Goal: Transaction & Acquisition: Purchase product/service

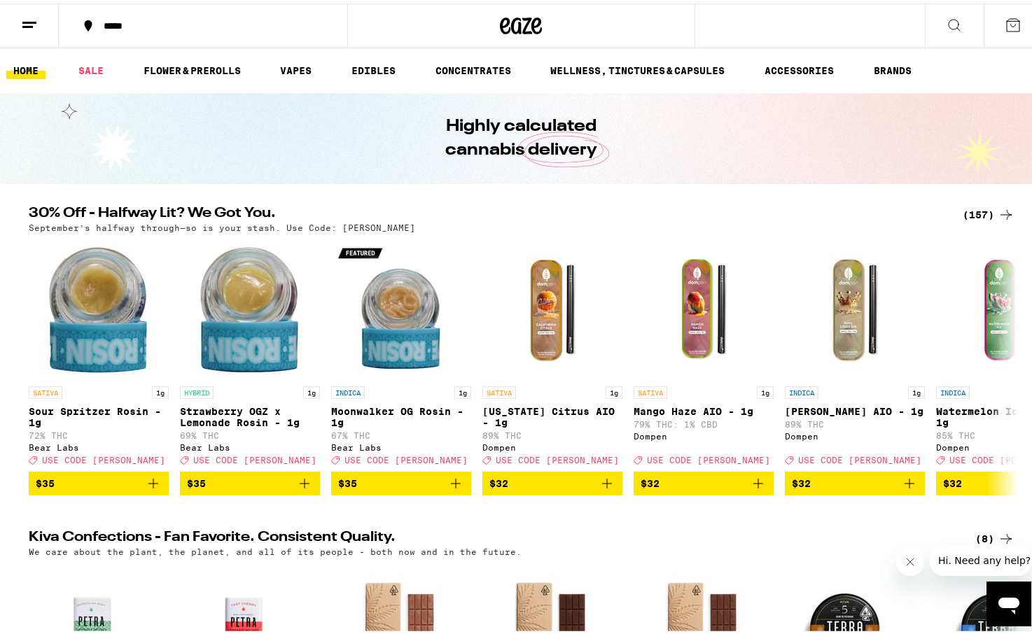
click at [1004, 20] on icon at bounding box center [1012, 21] width 17 height 17
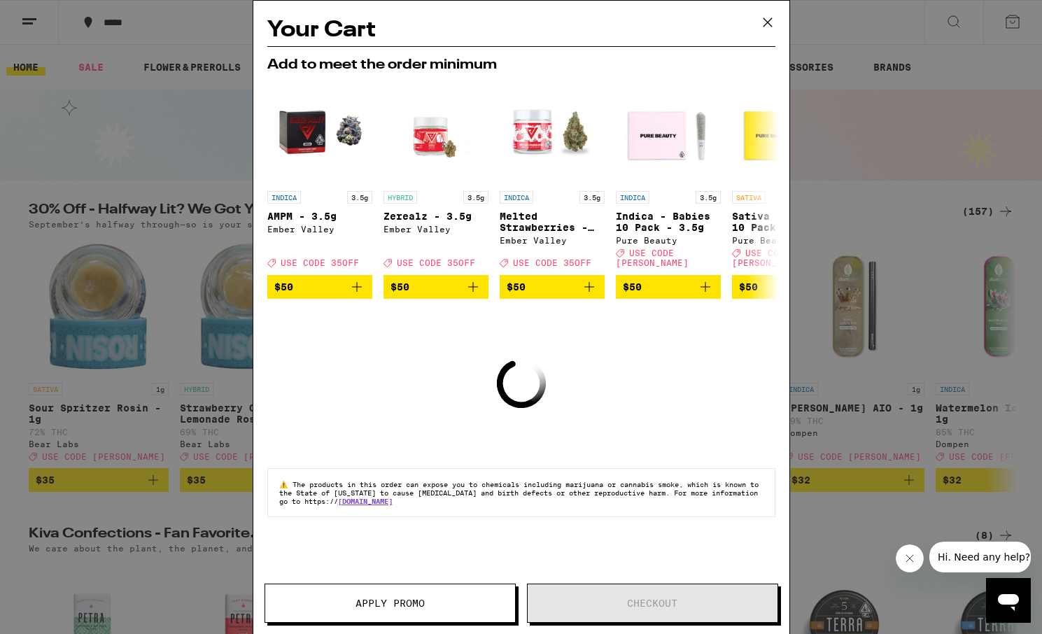
click at [1004, 25] on div "Your Cart Add to meet the order minimum INDICA 3.5g AMPM - 3.5g Ember Valley De…" at bounding box center [521, 317] width 1042 height 634
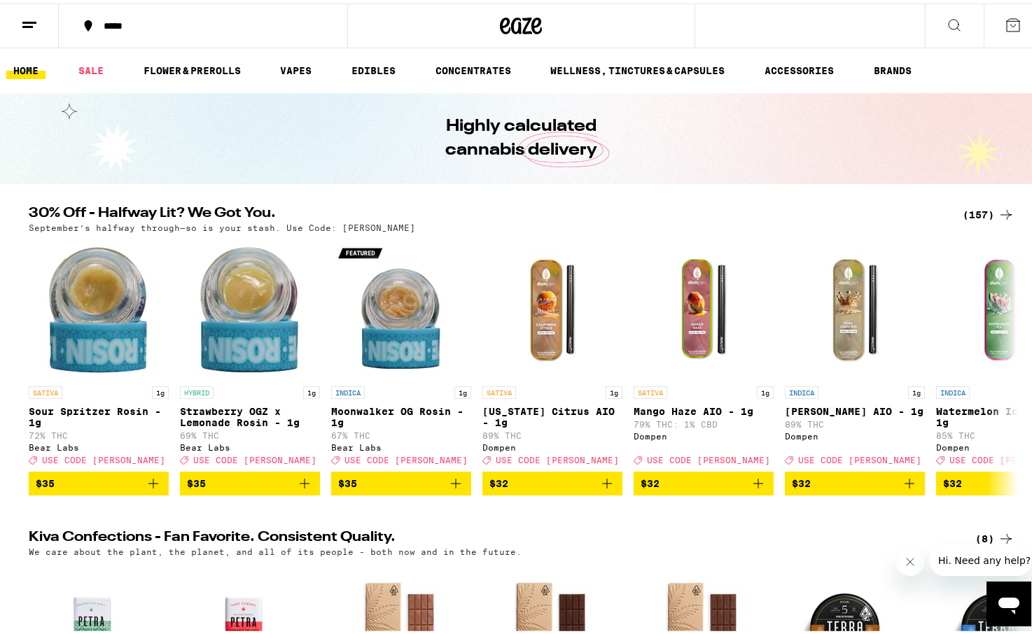
click at [30, 23] on line at bounding box center [27, 23] width 10 height 0
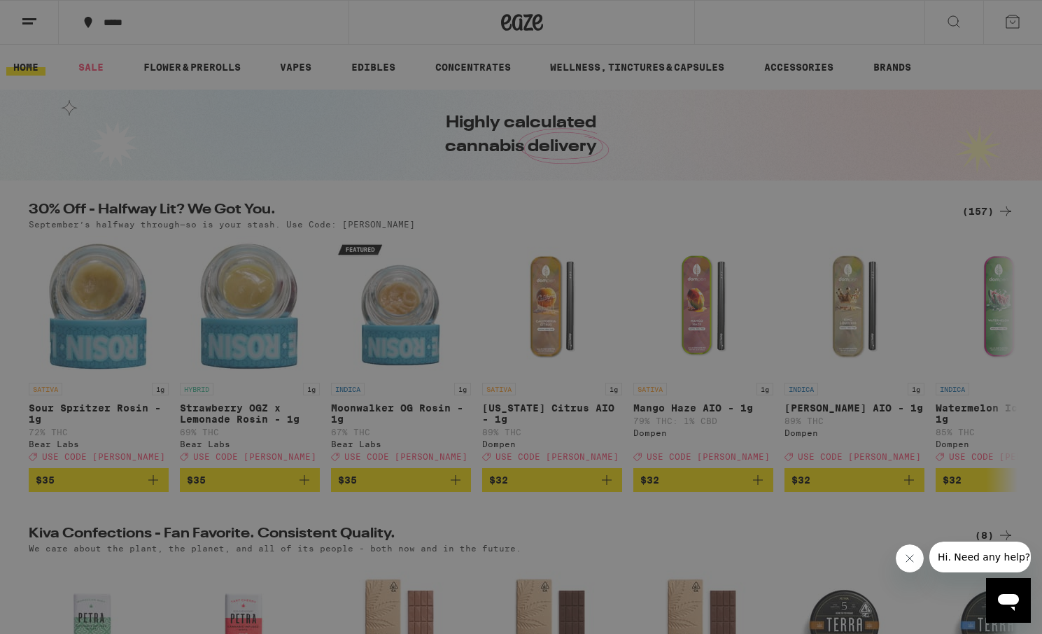
click at [142, 377] on link "Order History" at bounding box center [194, 376] width 246 height 17
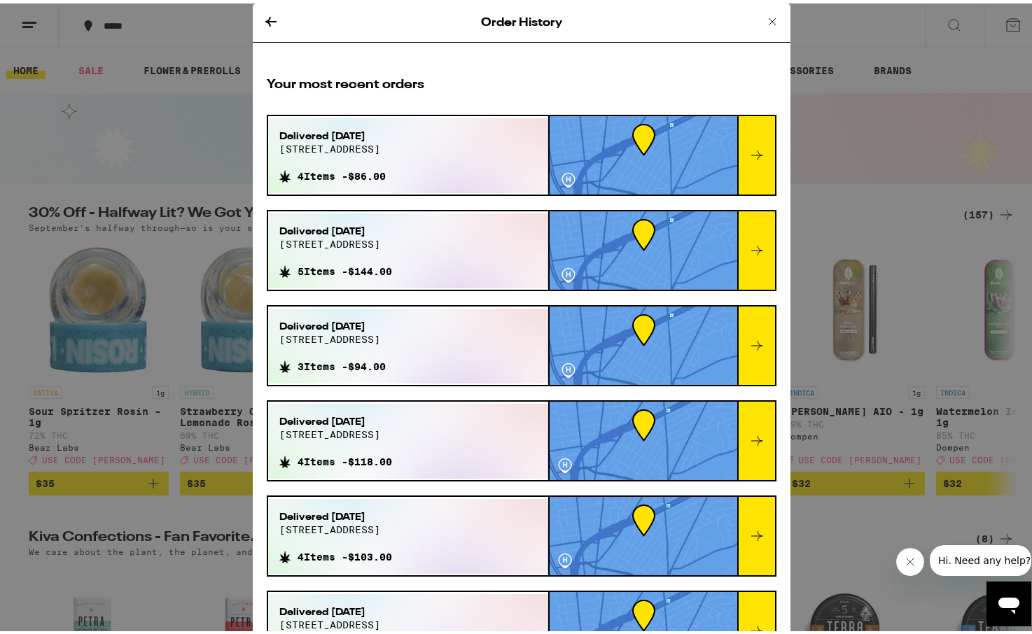
click at [748, 155] on icon at bounding box center [756, 151] width 17 height 17
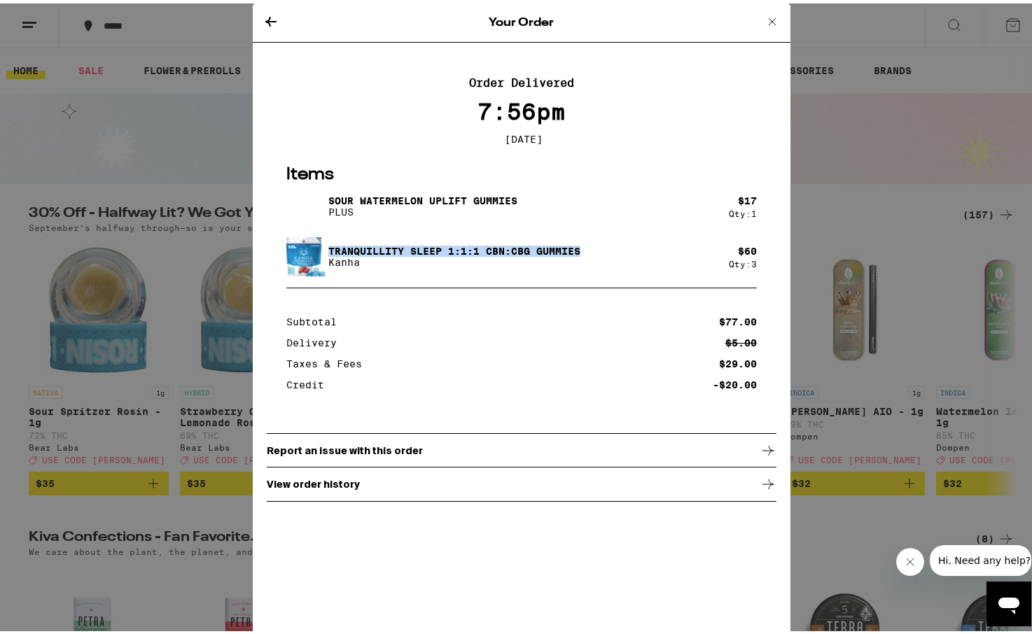
drag, startPoint x: 587, startPoint y: 248, endPoint x: 324, endPoint y: 242, distance: 262.6
click at [324, 242] on div "Tranquillity Sleep 1:1:1 CBN:CBG Gummies Kanha" at bounding box center [507, 253] width 442 height 39
copy p "Tranquillity Sleep 1:1:1 CBN:CBG Gummies"
click at [187, 178] on div "Your Order Order Delivered 7:56pm [DATE] Items Sour Watermelon UPLIFT Gummies P…" at bounding box center [521, 317] width 1042 height 634
click at [769, 15] on icon at bounding box center [772, 18] width 7 height 7
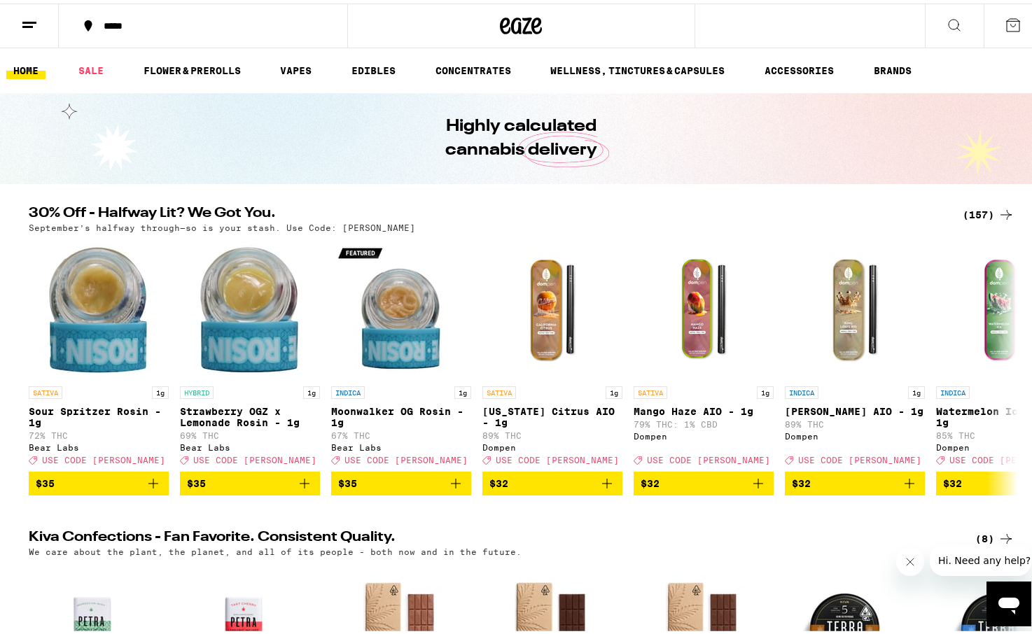
click at [946, 23] on icon at bounding box center [954, 21] width 17 height 17
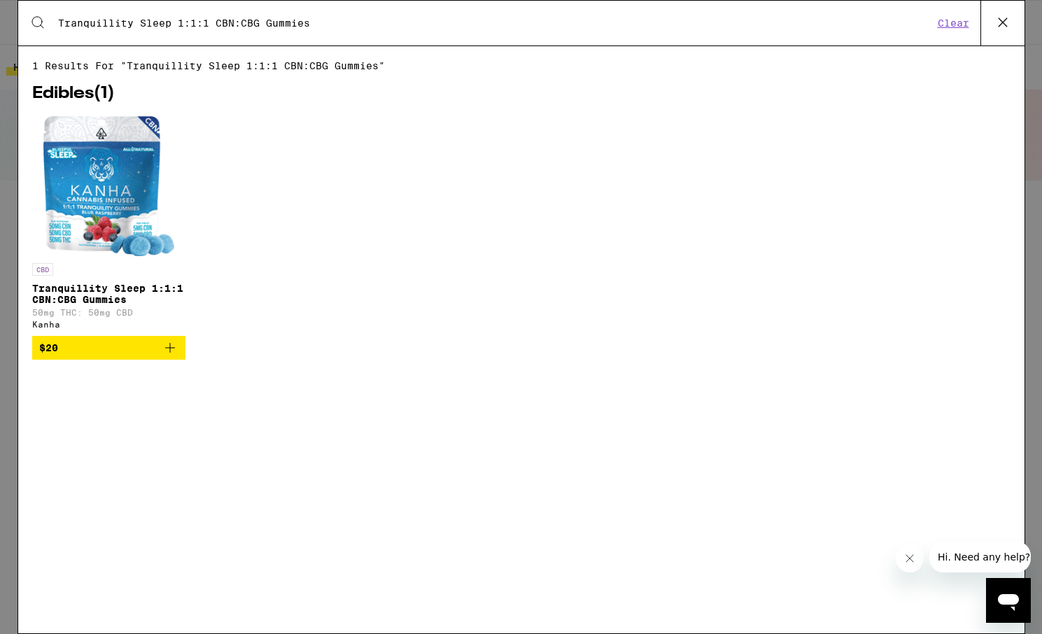
type input "Tranquillity Sleep 1:1:1 CBN:CBG Gummies"
click at [123, 173] on img "Open page for Tranquillity Sleep 1:1:1 CBN:CBG Gummies from Kanha" at bounding box center [108, 186] width 131 height 140
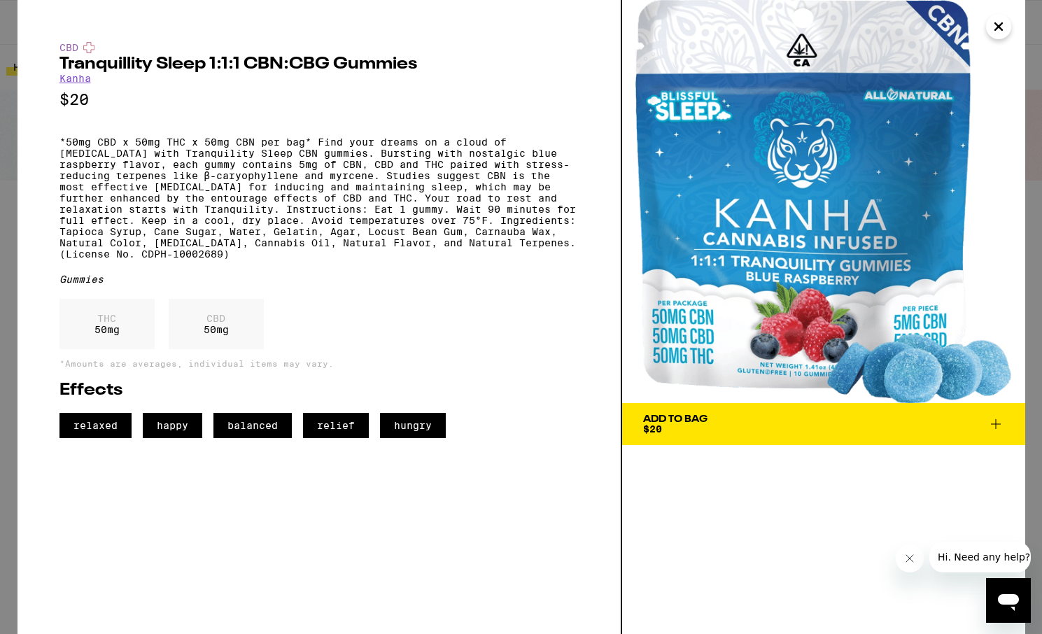
click at [999, 426] on icon at bounding box center [996, 424] width 17 height 17
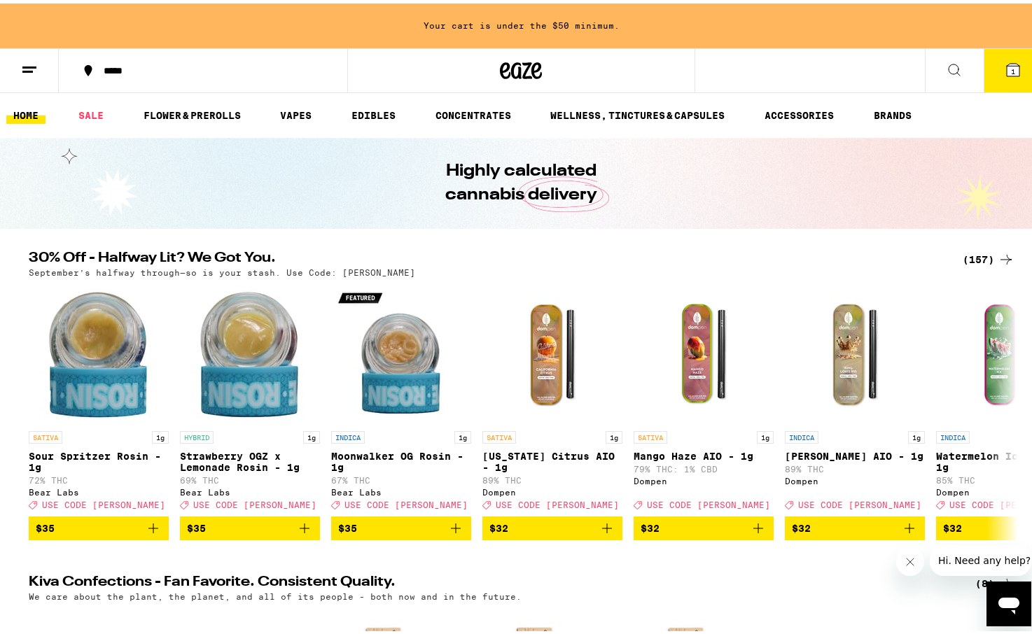
click at [993, 68] on button "1" at bounding box center [1012, 66] width 59 height 43
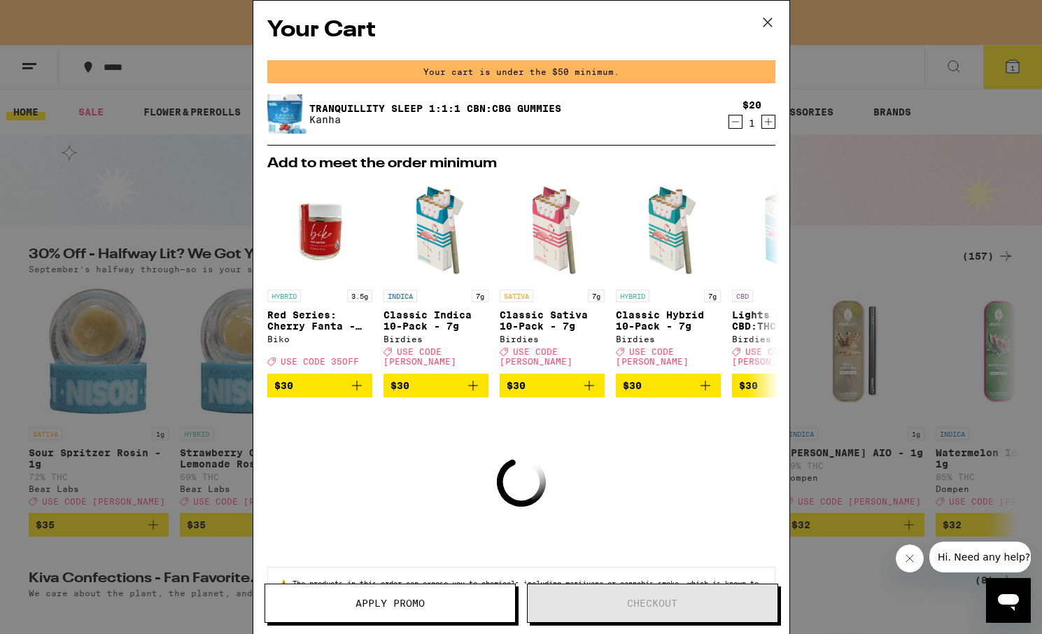
click at [764, 124] on icon "Increment" at bounding box center [768, 122] width 8 height 8
click at [771, 17] on icon at bounding box center [767, 22] width 21 height 21
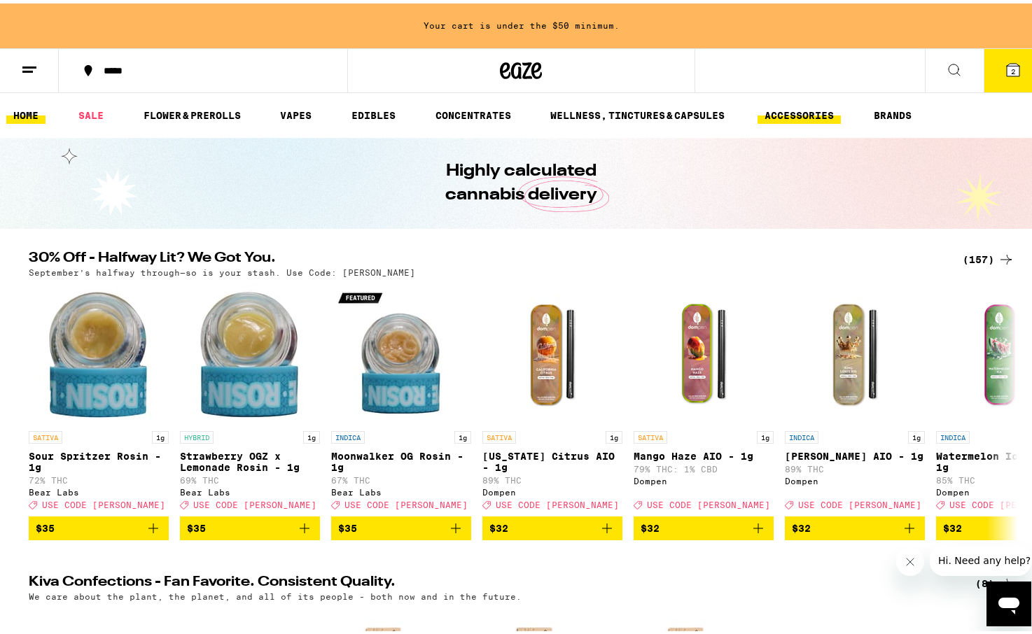
click at [769, 115] on link "ACCESSORIES" at bounding box center [798, 112] width 83 height 17
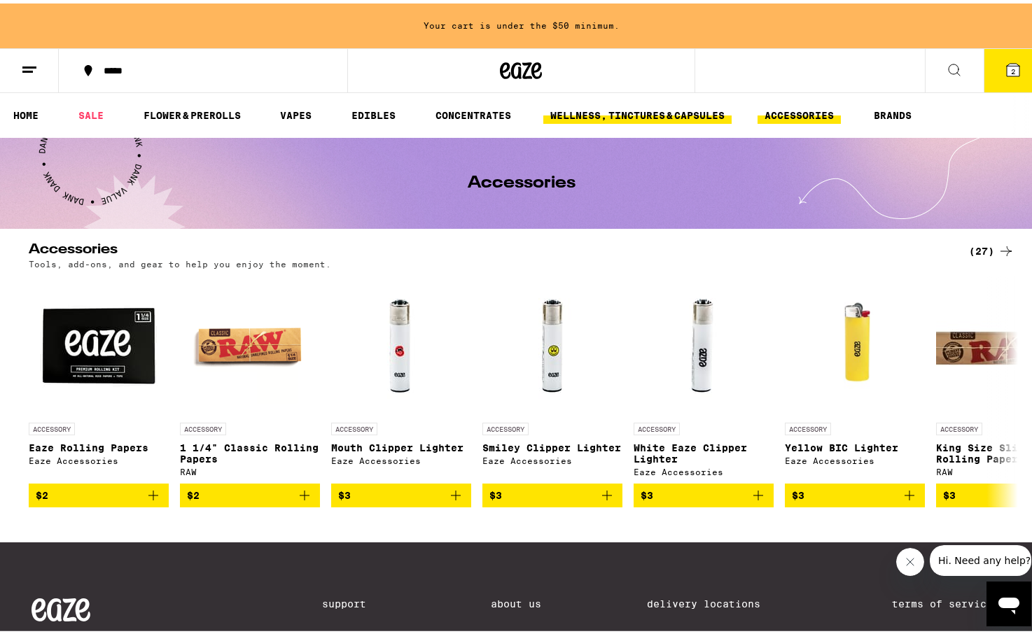
click at [636, 110] on link "WELLNESS, TINCTURES & CAPSULES" at bounding box center [637, 112] width 188 height 17
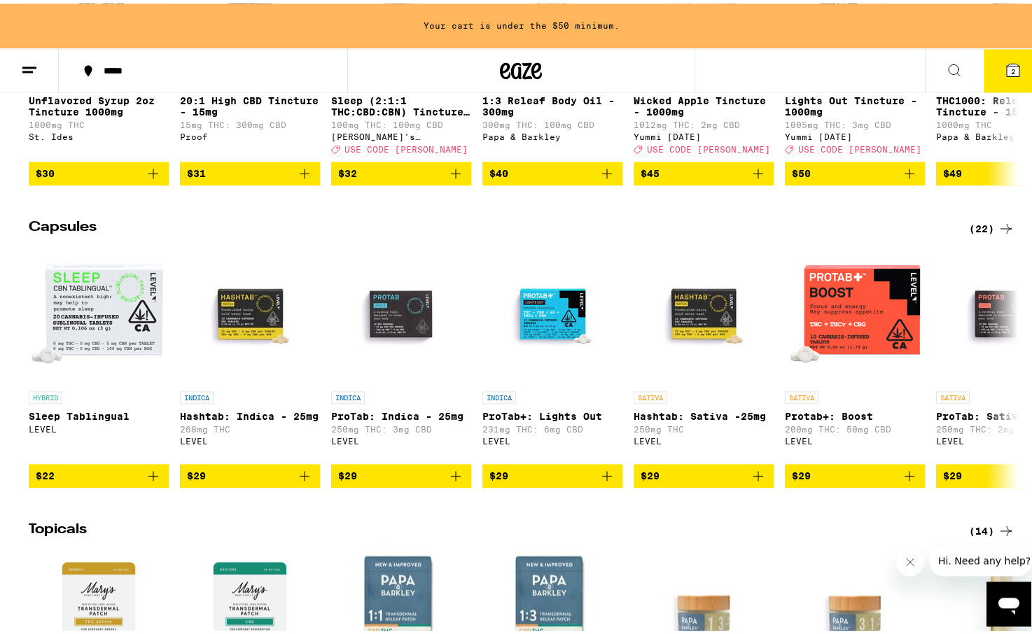
scroll to position [672, 0]
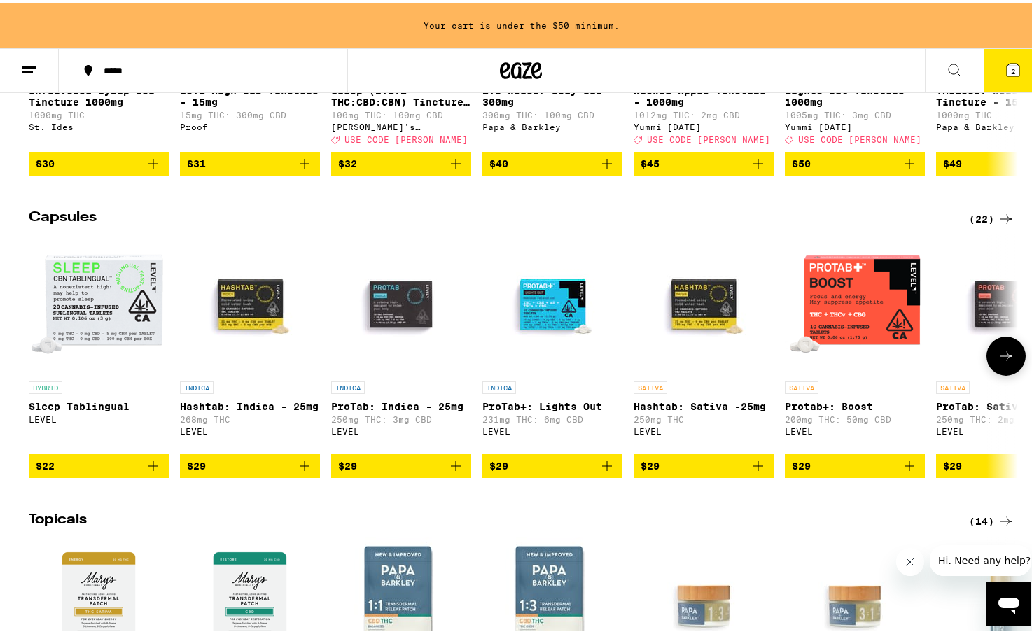
click at [85, 325] on img "Open page for Sleep Tablingual from LEVEL" at bounding box center [99, 301] width 140 height 140
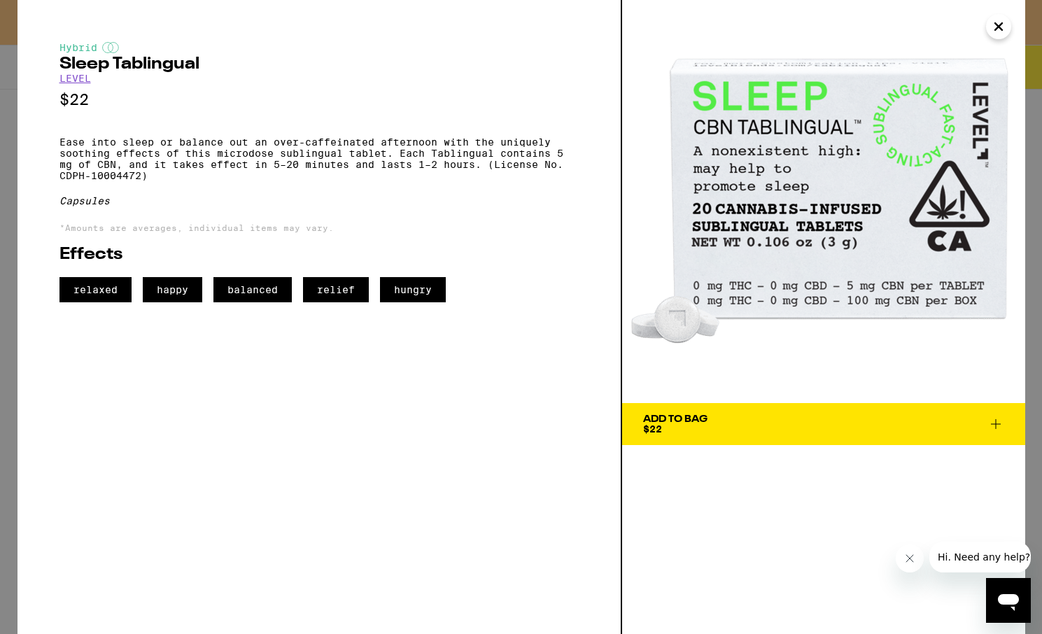
click at [992, 419] on icon at bounding box center [996, 424] width 17 height 17
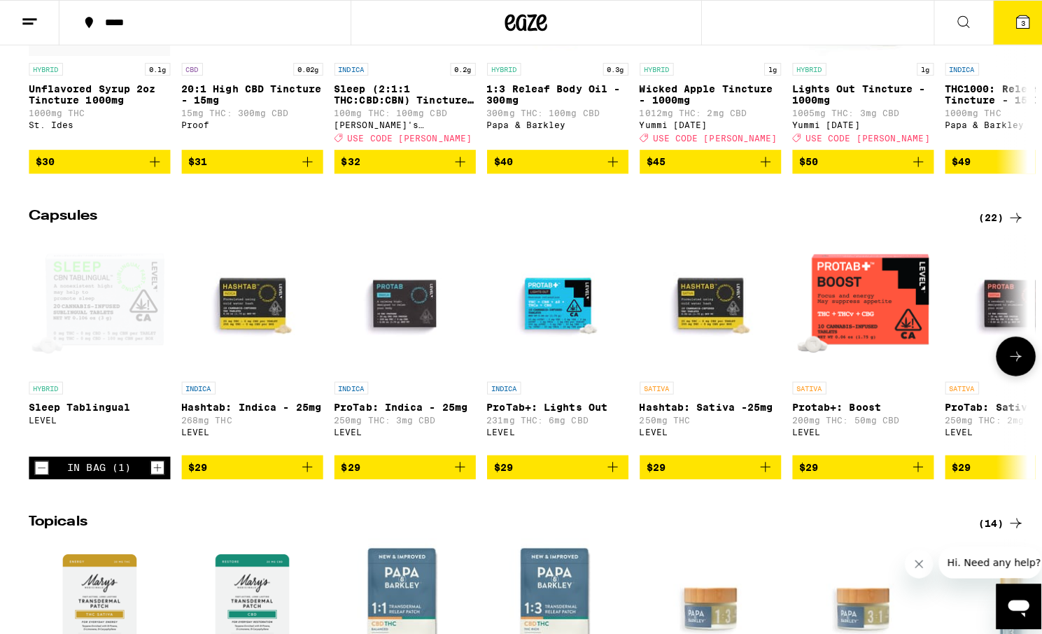
scroll to position [1053, 0]
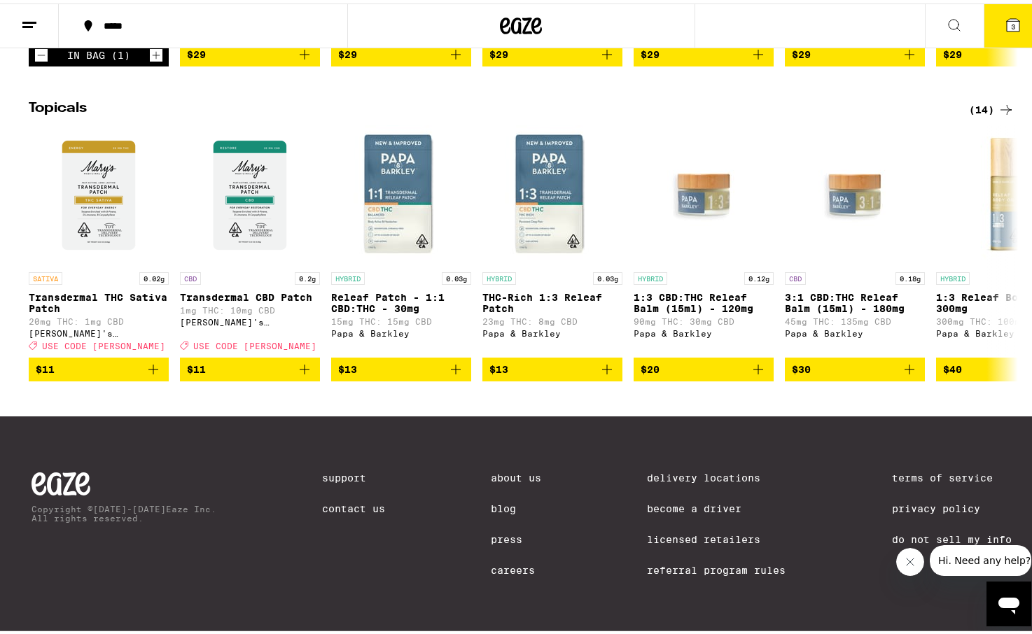
click at [1007, 17] on icon at bounding box center [1013, 21] width 13 height 13
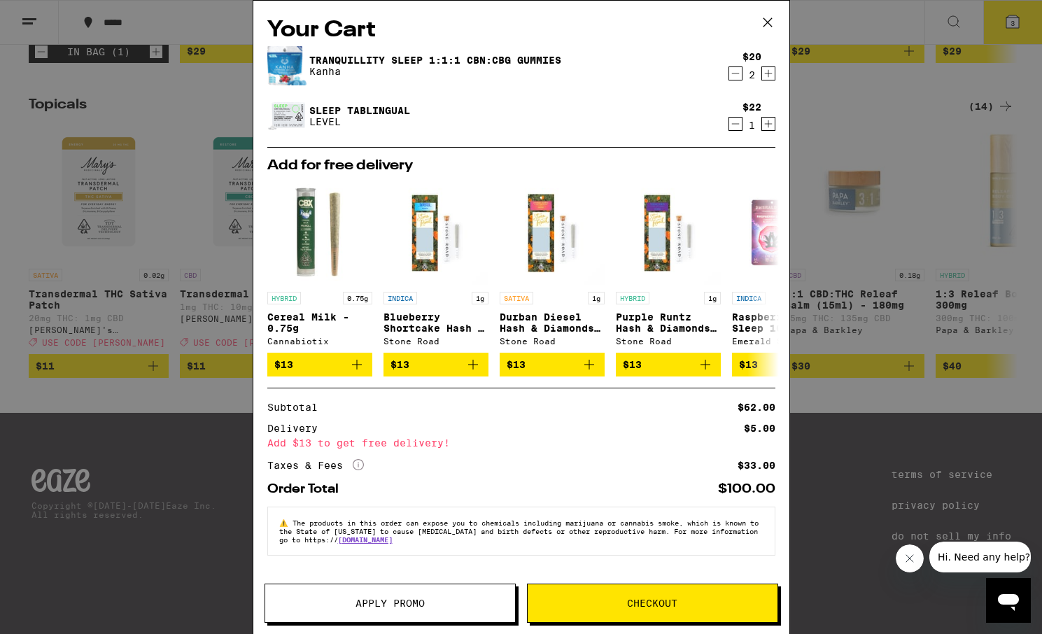
click at [353, 470] on icon "More Info" at bounding box center [358, 464] width 11 height 11
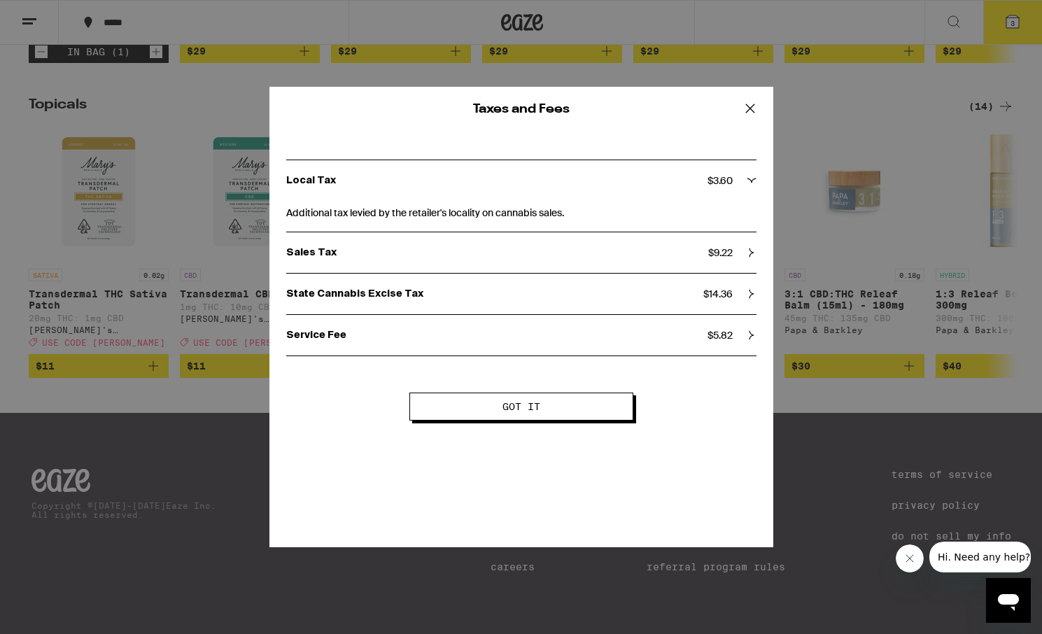
click at [748, 109] on icon at bounding box center [750, 108] width 21 height 21
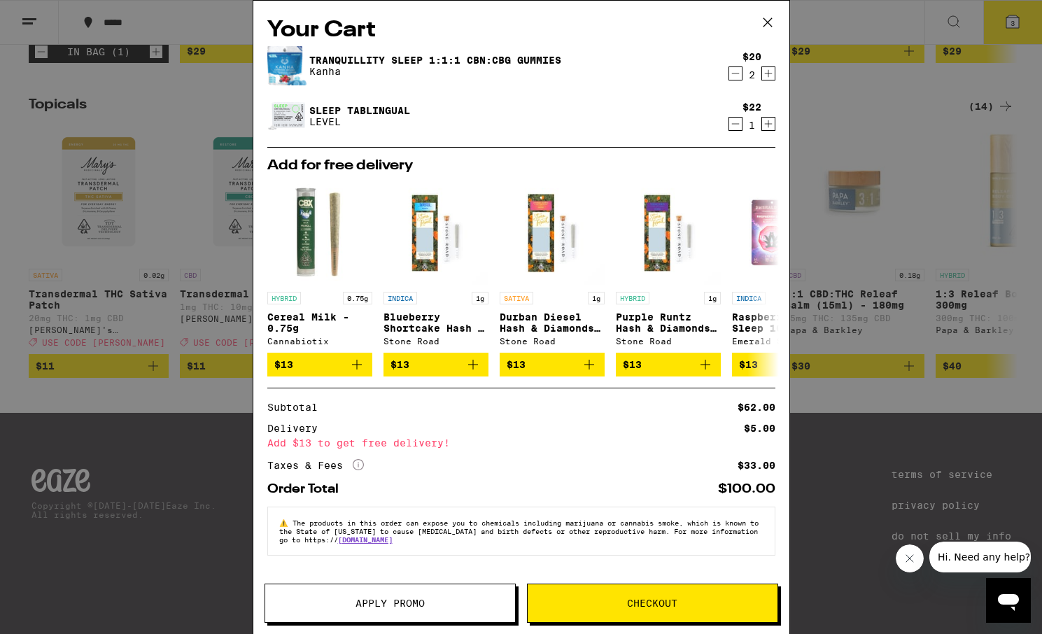
click at [729, 80] on icon "Decrement" at bounding box center [735, 73] width 13 height 17
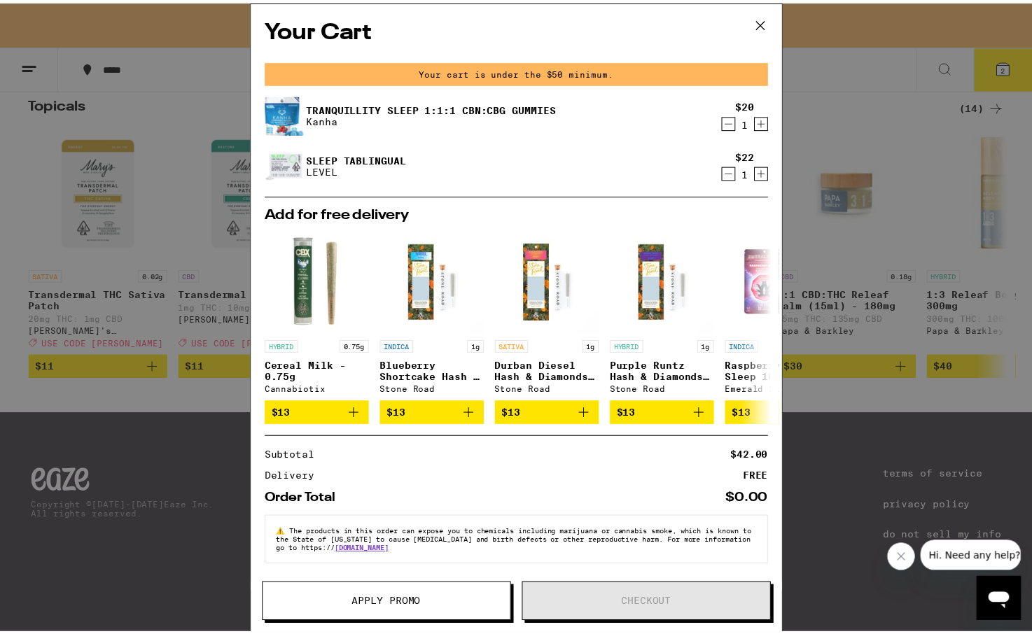
scroll to position [22, 0]
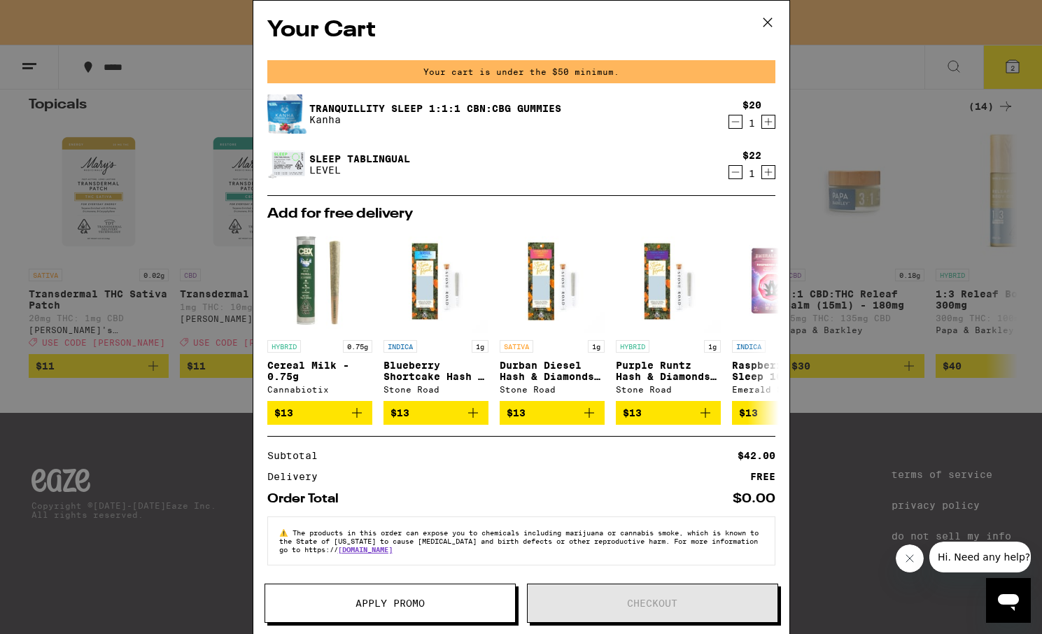
click at [398, 605] on span "Apply Promo" at bounding box center [390, 603] width 69 height 10
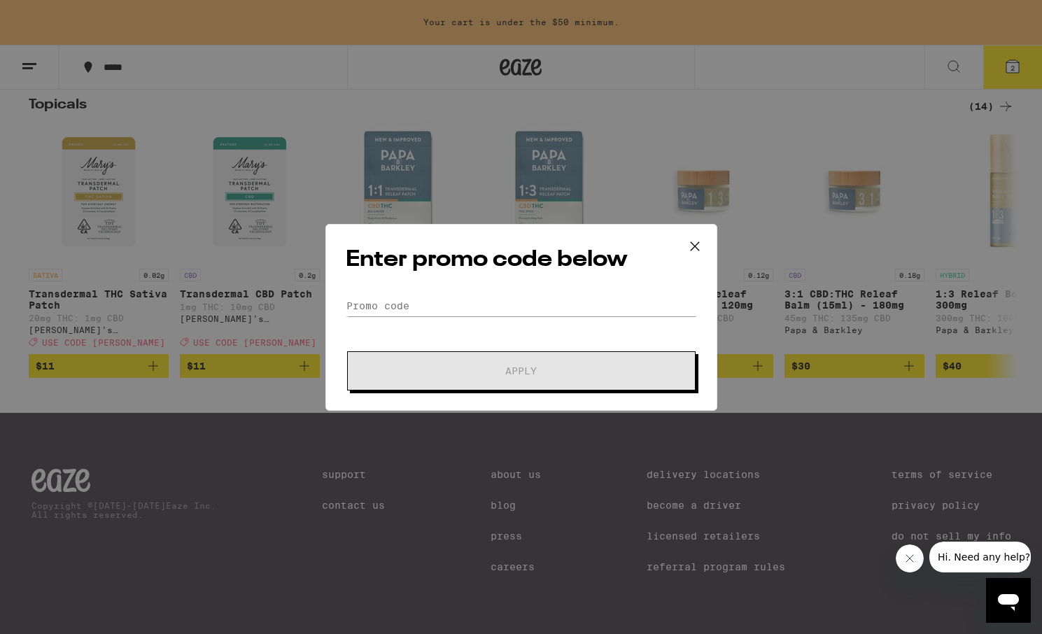
scroll to position [22, 0]
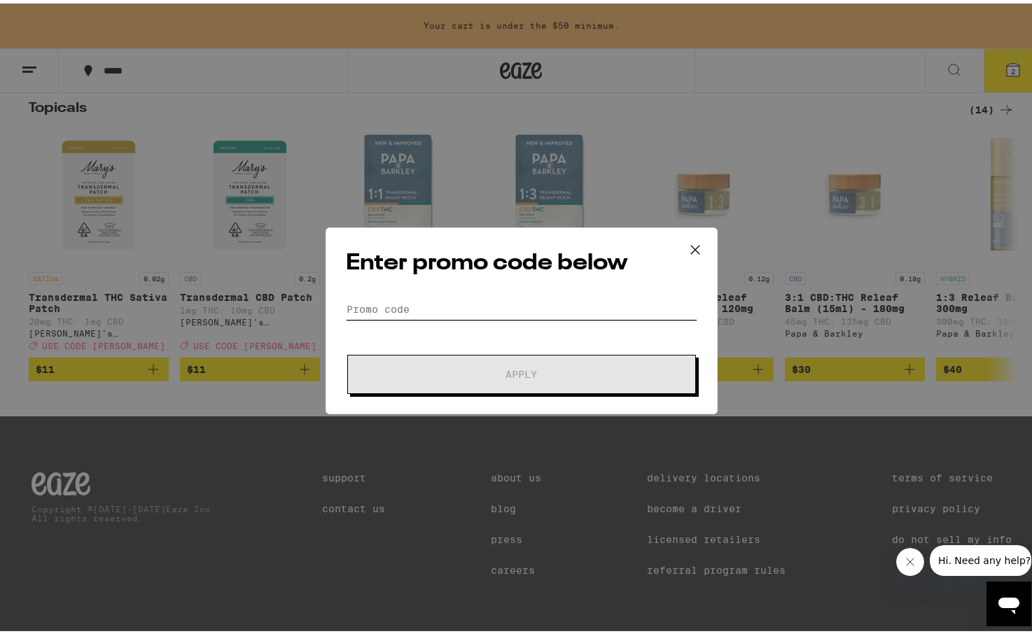
click at [435, 302] on input "Promo Code" at bounding box center [521, 305] width 351 height 21
paste input "WKND"
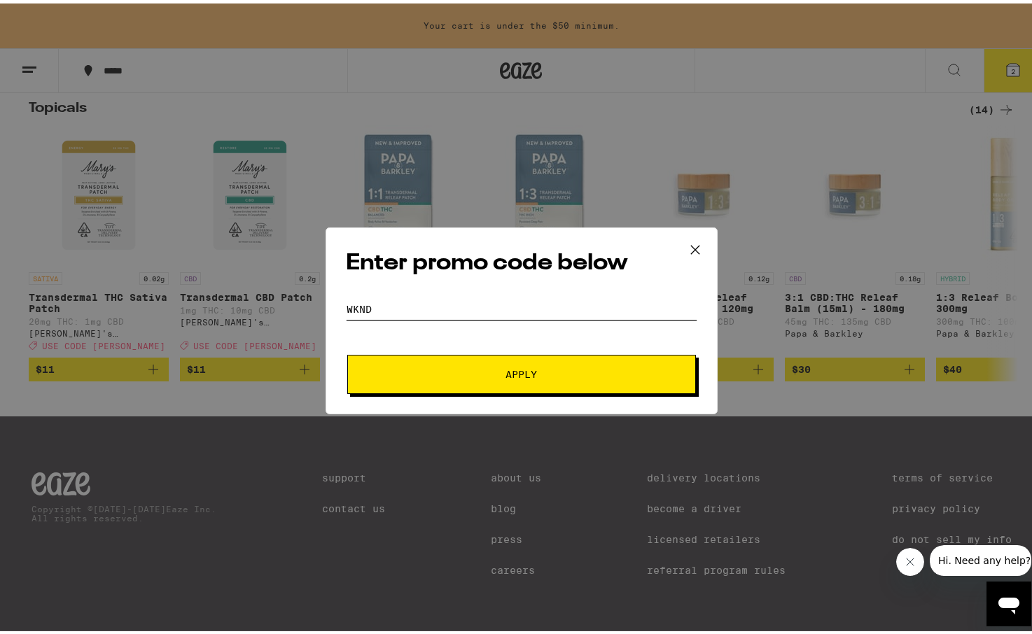
type input "WKND"
click at [479, 374] on span "Apply" at bounding box center [521, 371] width 252 height 10
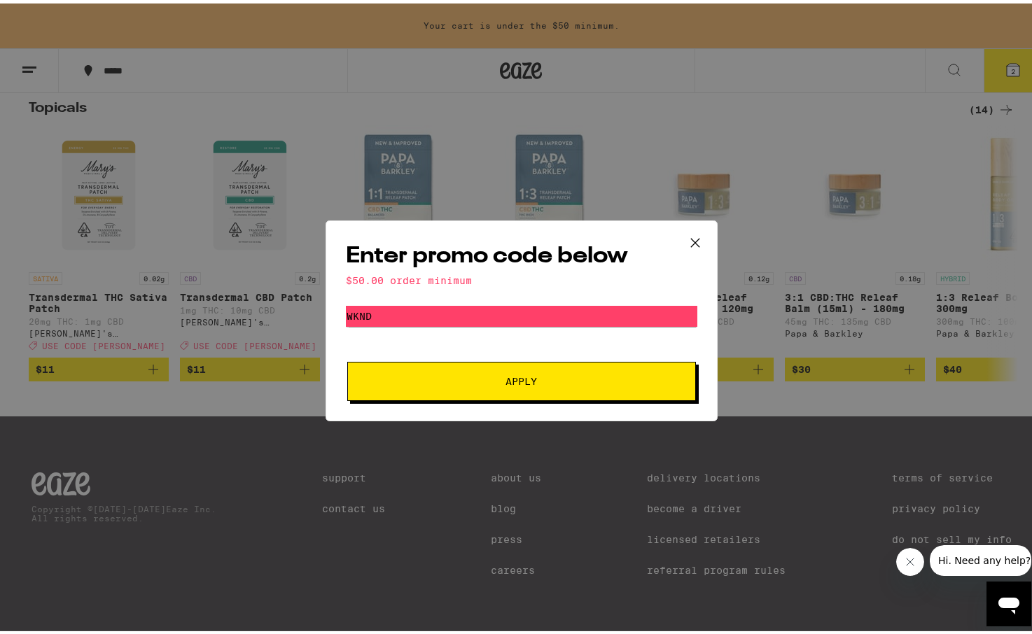
click at [687, 237] on icon at bounding box center [695, 239] width 21 height 21
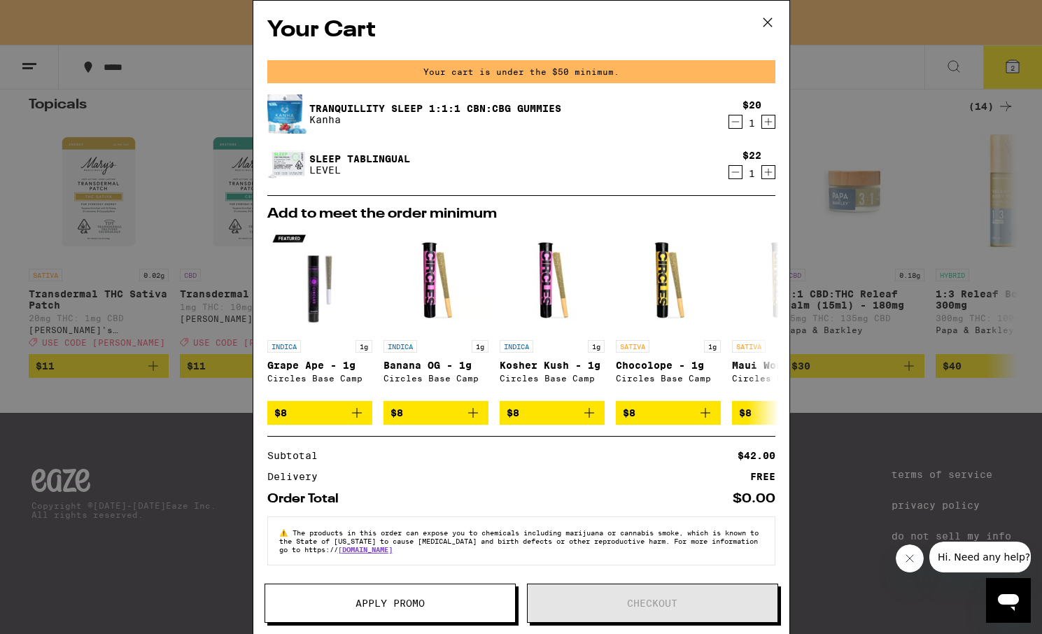
click at [762, 127] on icon "Increment" at bounding box center [768, 121] width 13 height 17
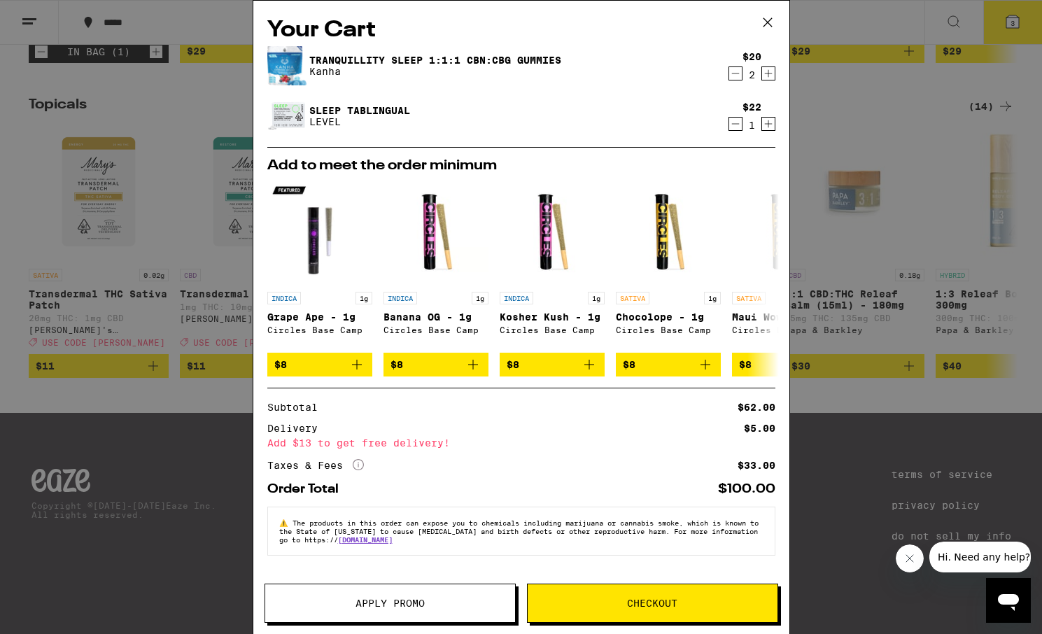
click at [390, 600] on span "Apply Promo" at bounding box center [390, 603] width 69 height 10
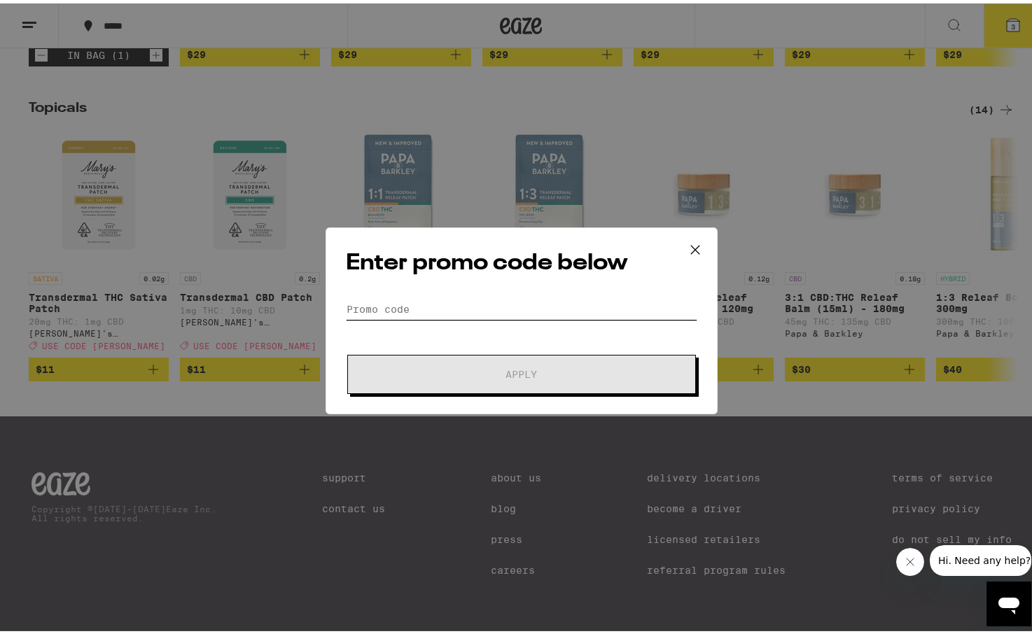
click at [406, 309] on input "Promo Code" at bounding box center [521, 305] width 351 height 21
paste input "WKND"
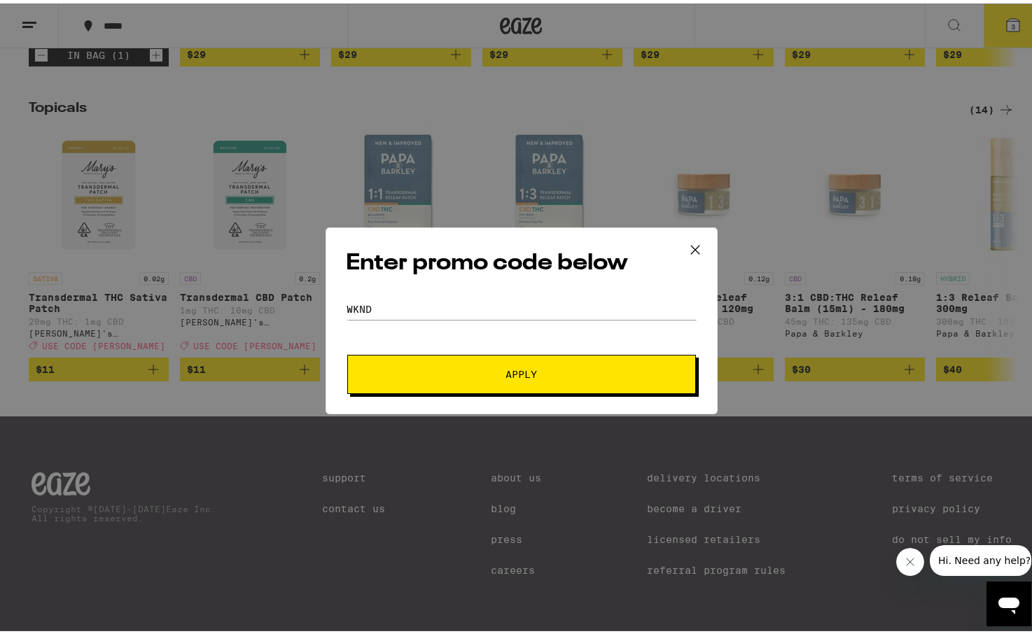
click at [478, 376] on button "Apply" at bounding box center [521, 370] width 349 height 39
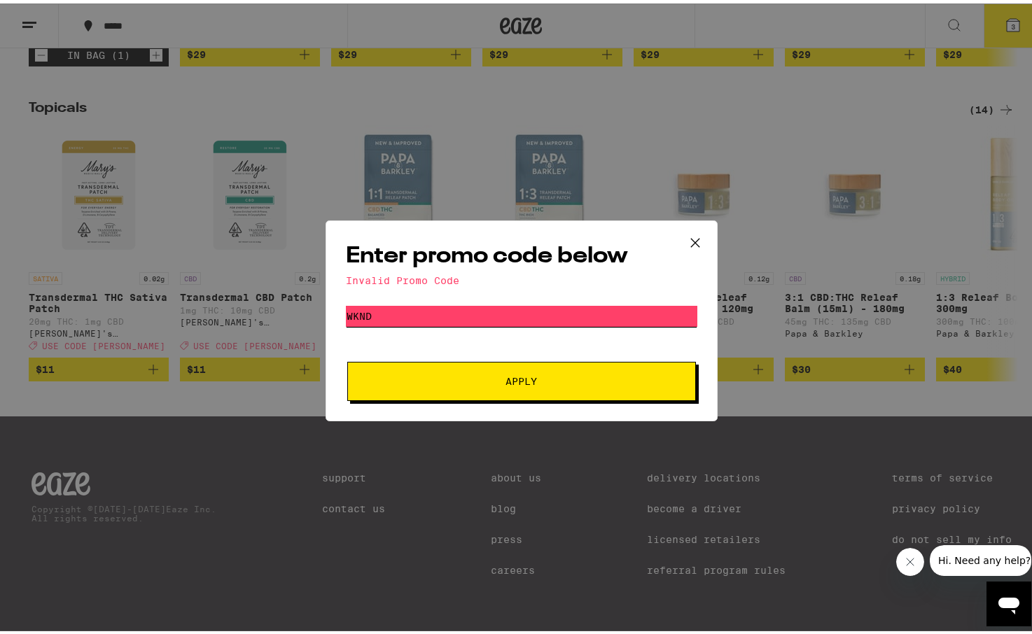
click at [402, 316] on input "WKND" at bounding box center [521, 312] width 351 height 21
drag, startPoint x: 402, startPoint y: 316, endPoint x: 316, endPoint y: 302, distance: 87.2
click at [346, 302] on input "WKND" at bounding box center [521, 312] width 351 height 21
paste input "TERPS"
click at [496, 369] on button "Apply" at bounding box center [521, 377] width 349 height 39
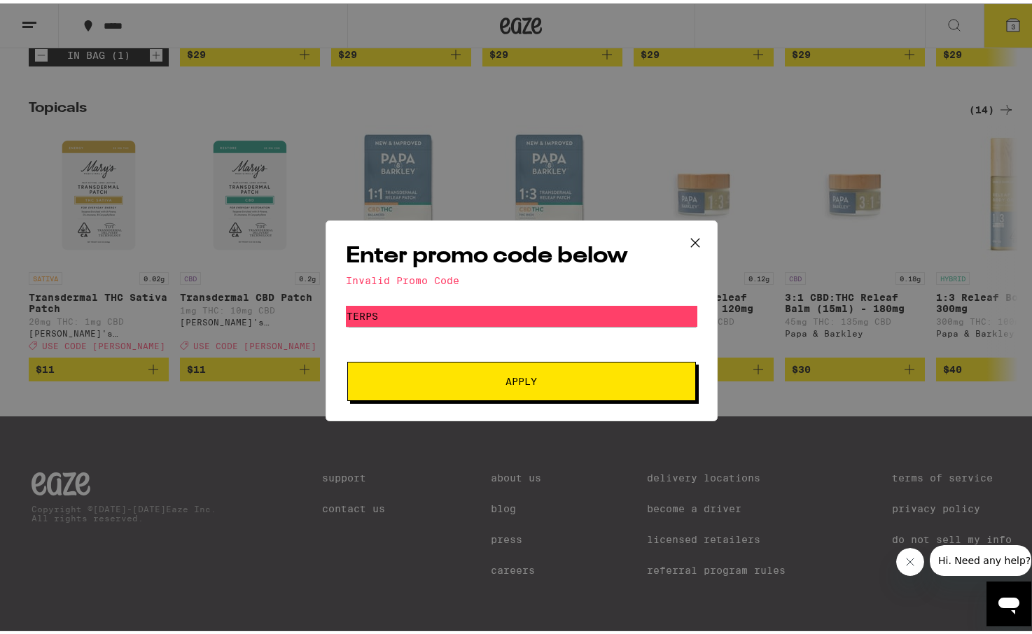
click at [417, 302] on div "Enter promo code below Invalid Promo Code Promo Code TERPS Apply" at bounding box center [521, 317] width 392 height 201
click at [417, 279] on div "Invalid Promo Code" at bounding box center [521, 277] width 351 height 11
click at [417, 323] on input "TERPS" at bounding box center [521, 312] width 351 height 21
paste input "GETLIT"
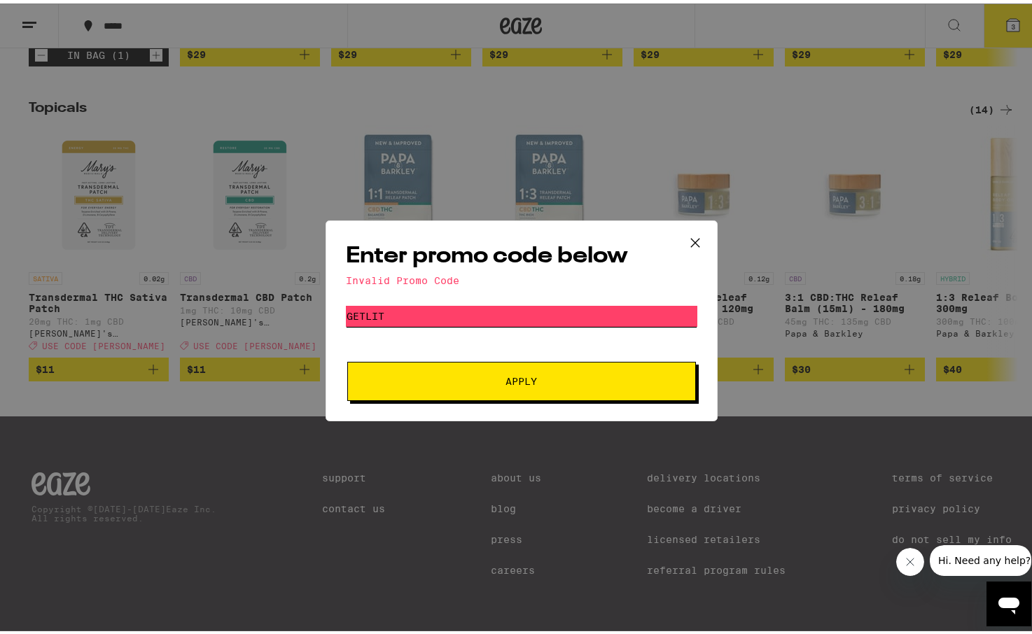
type input "GETLIT"
click at [505, 379] on span "Apply" at bounding box center [520, 378] width 31 height 10
click at [691, 235] on icon at bounding box center [695, 239] width 21 height 21
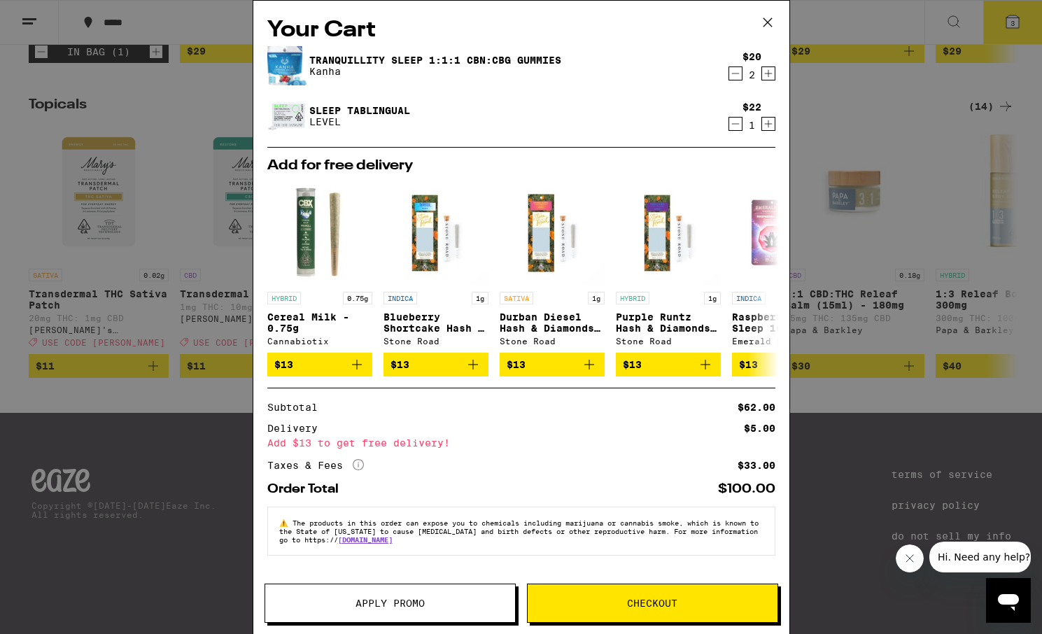
click at [729, 76] on icon "Decrement" at bounding box center [735, 73] width 13 height 17
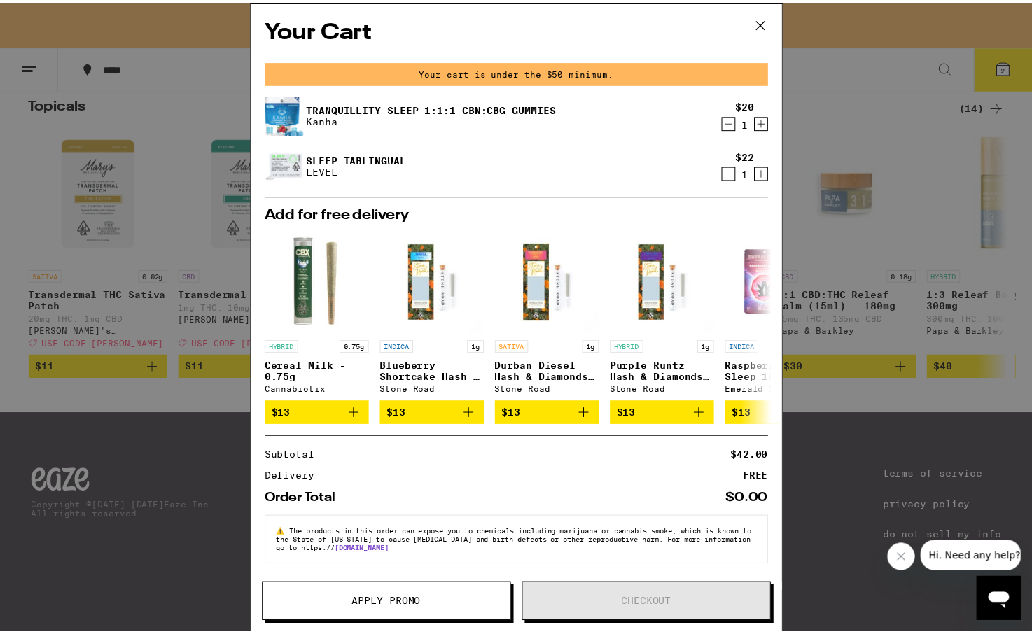
scroll to position [22, 0]
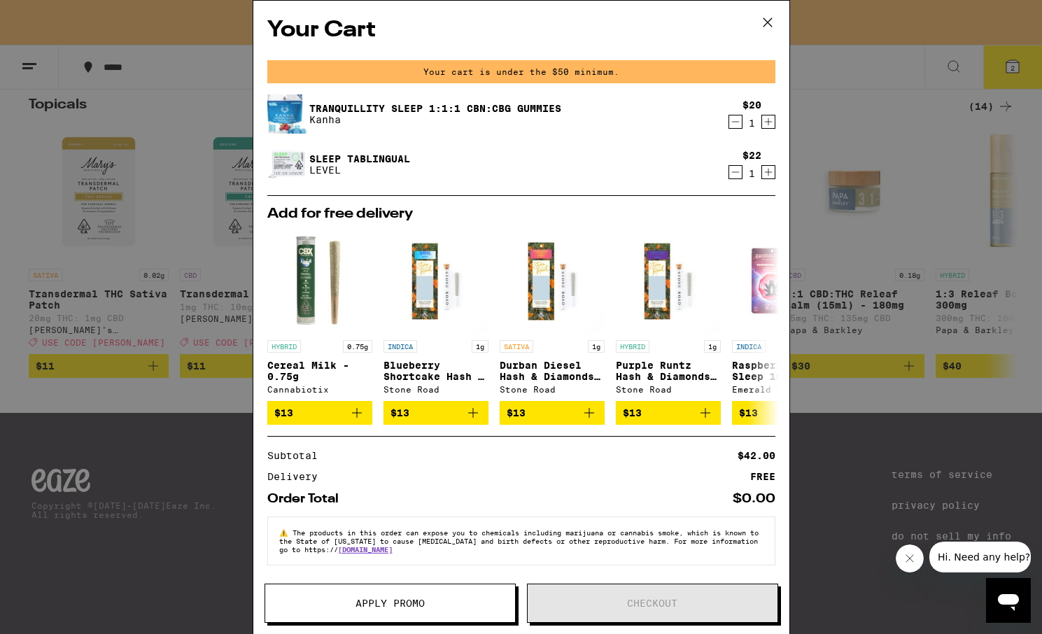
click at [765, 28] on icon at bounding box center [767, 22] width 21 height 21
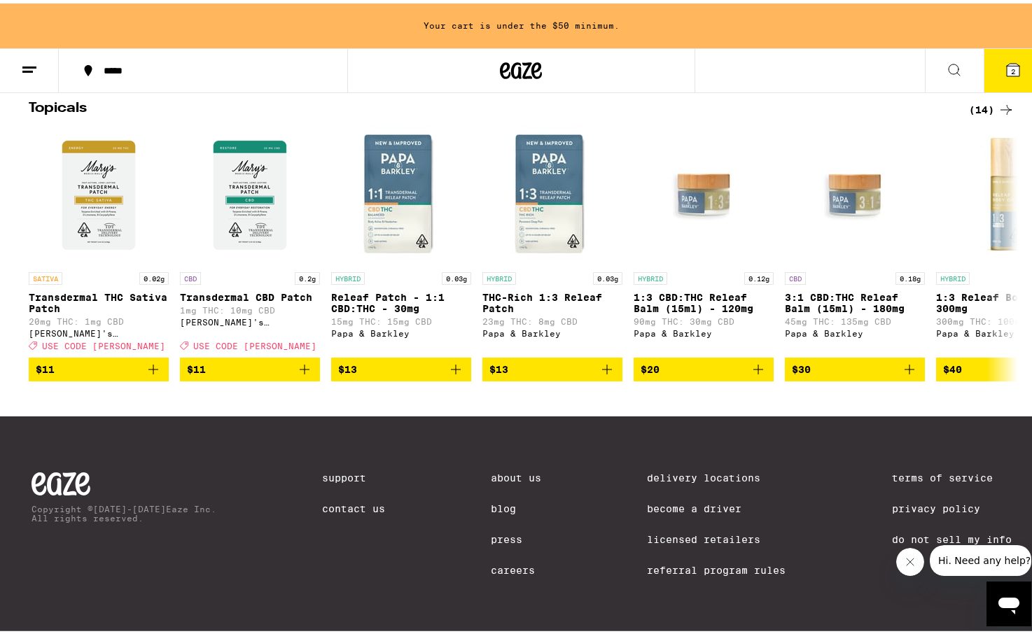
click at [1011, 69] on span "2" at bounding box center [1013, 68] width 4 height 8
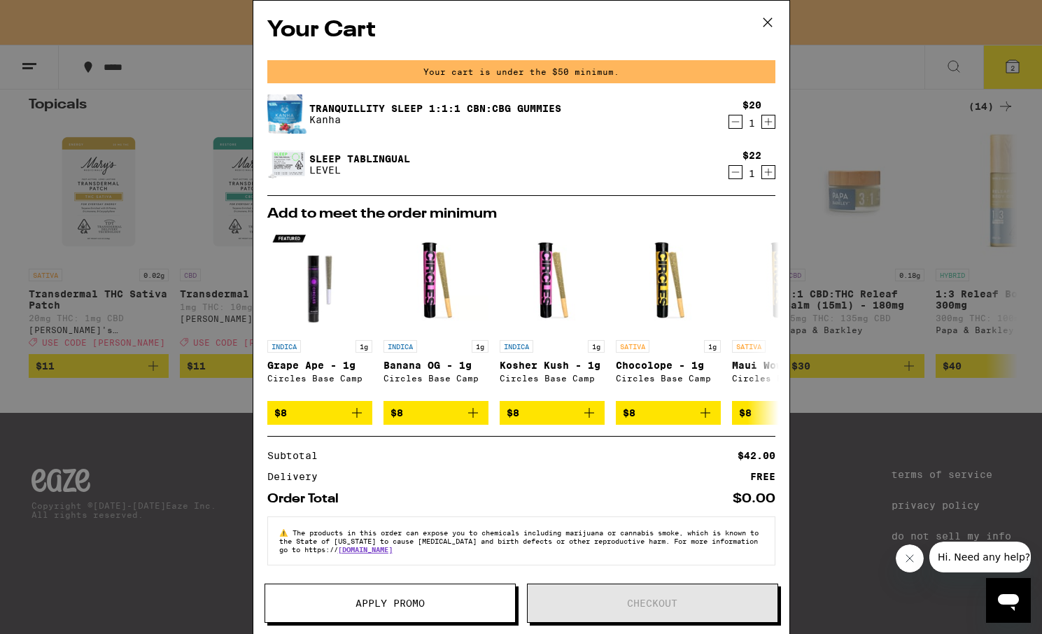
click at [764, 125] on icon "Increment" at bounding box center [768, 122] width 8 height 8
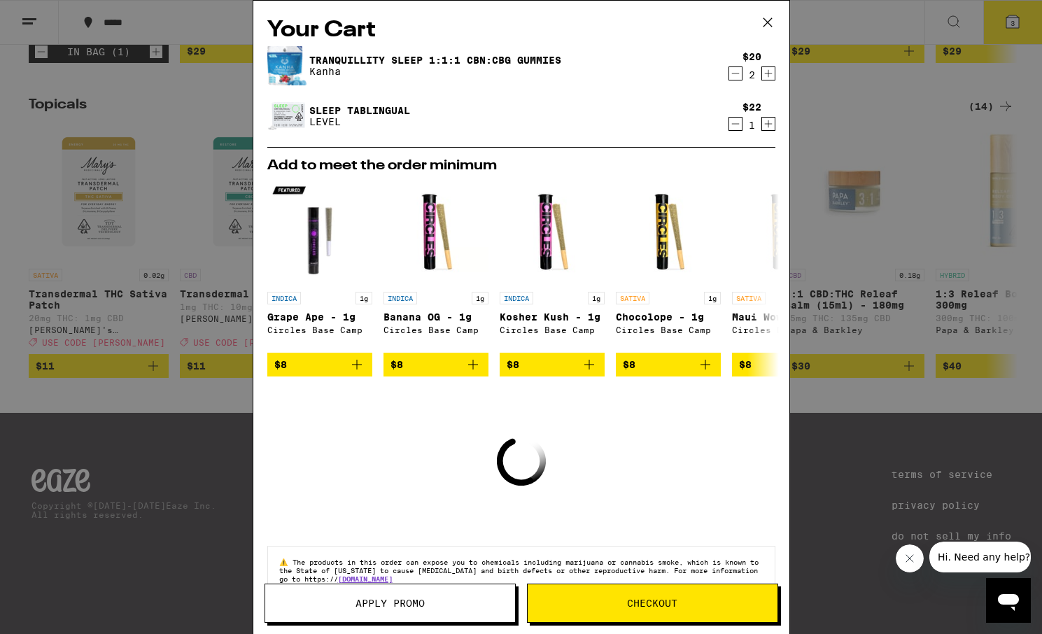
scroll to position [1053, 0]
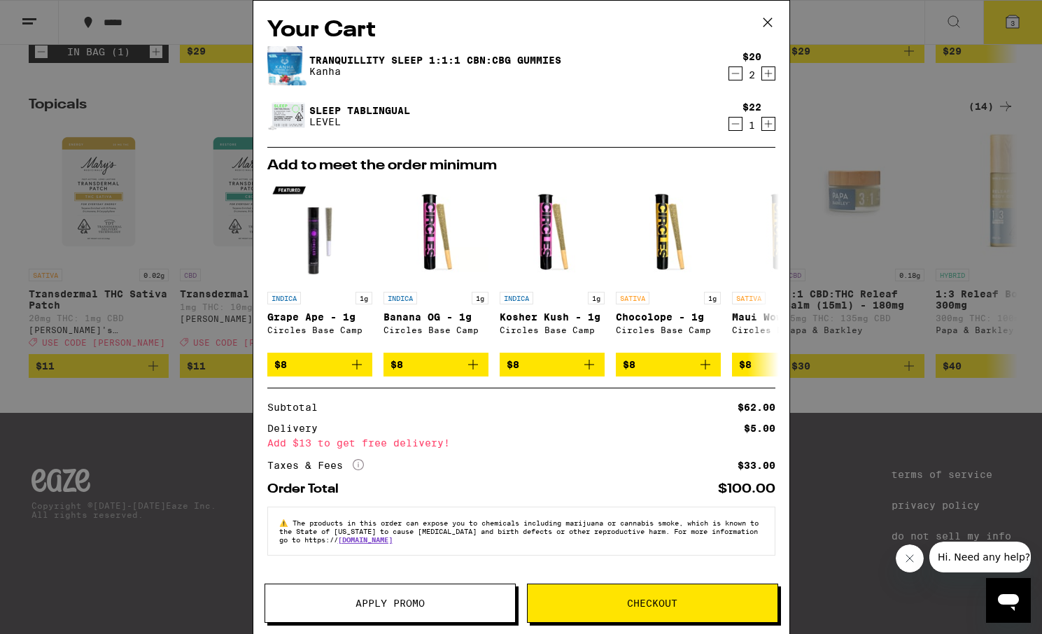
click at [762, 78] on icon "Increment" at bounding box center [768, 73] width 13 height 17
click at [729, 73] on icon "Decrement" at bounding box center [735, 73] width 13 height 17
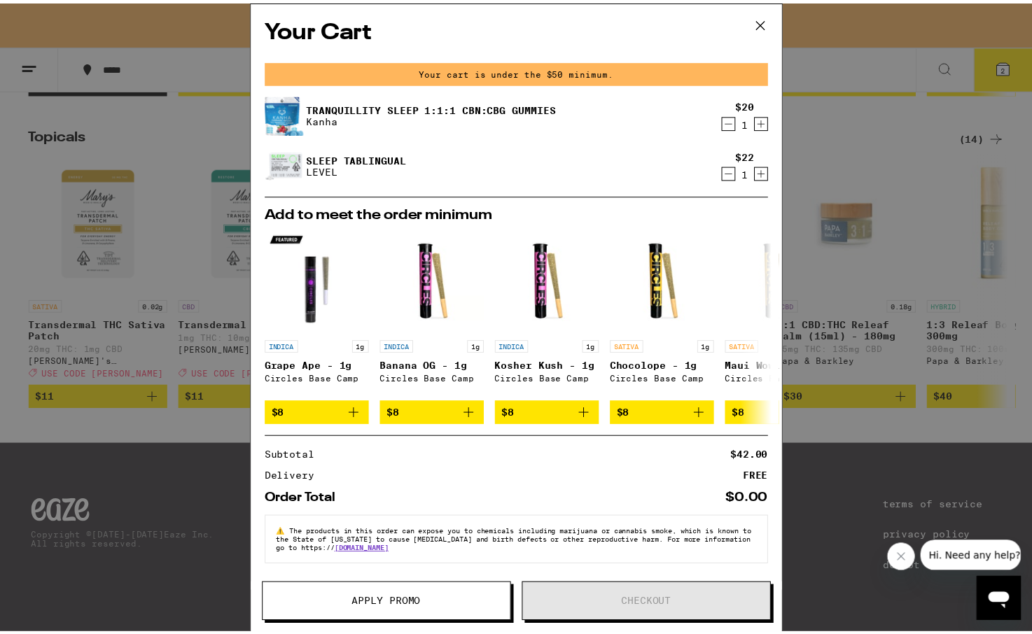
scroll to position [1098, 0]
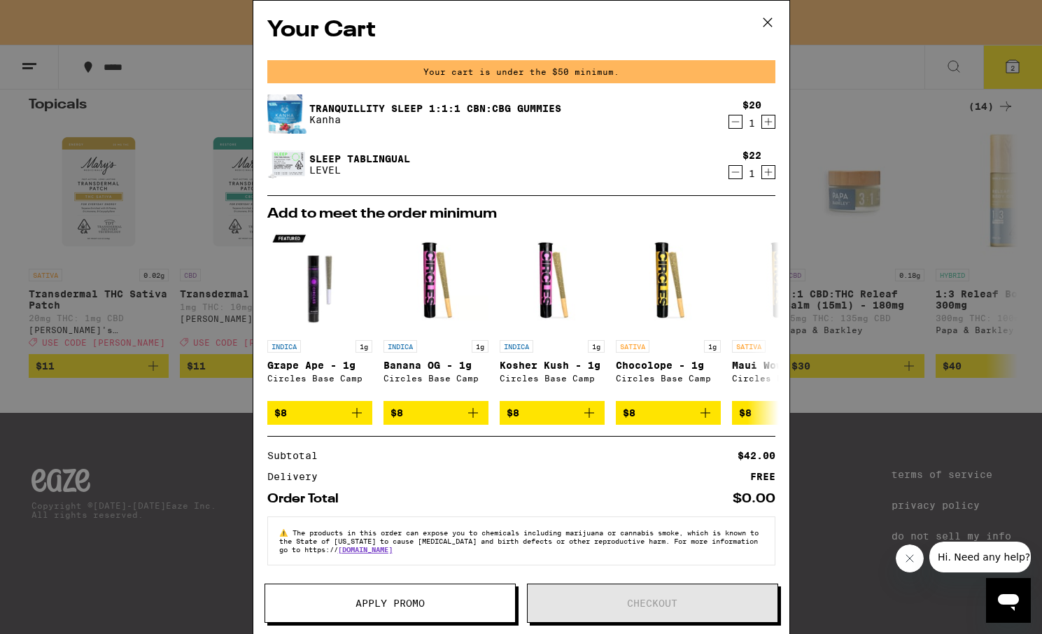
click at [769, 21] on icon at bounding box center [767, 22] width 8 height 8
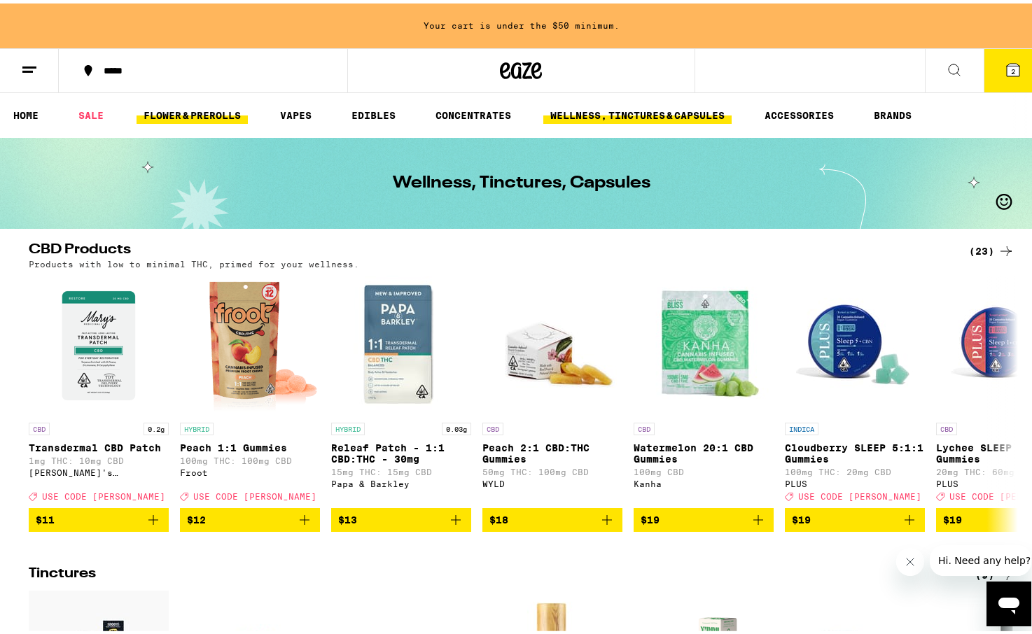
click at [167, 112] on link "FLOWER & PREROLLS" at bounding box center [191, 112] width 111 height 17
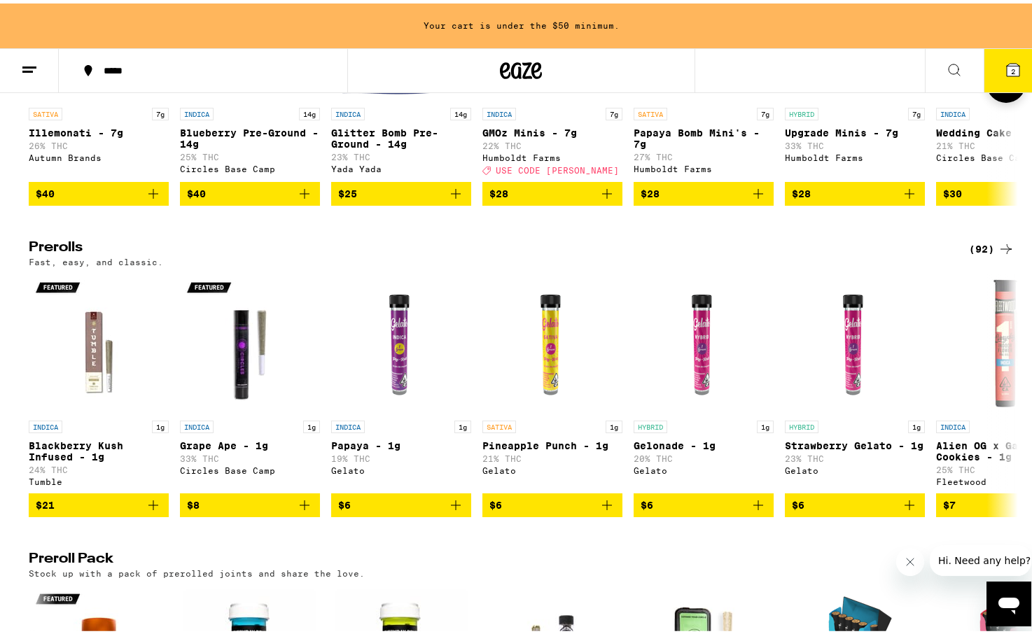
scroll to position [447, 0]
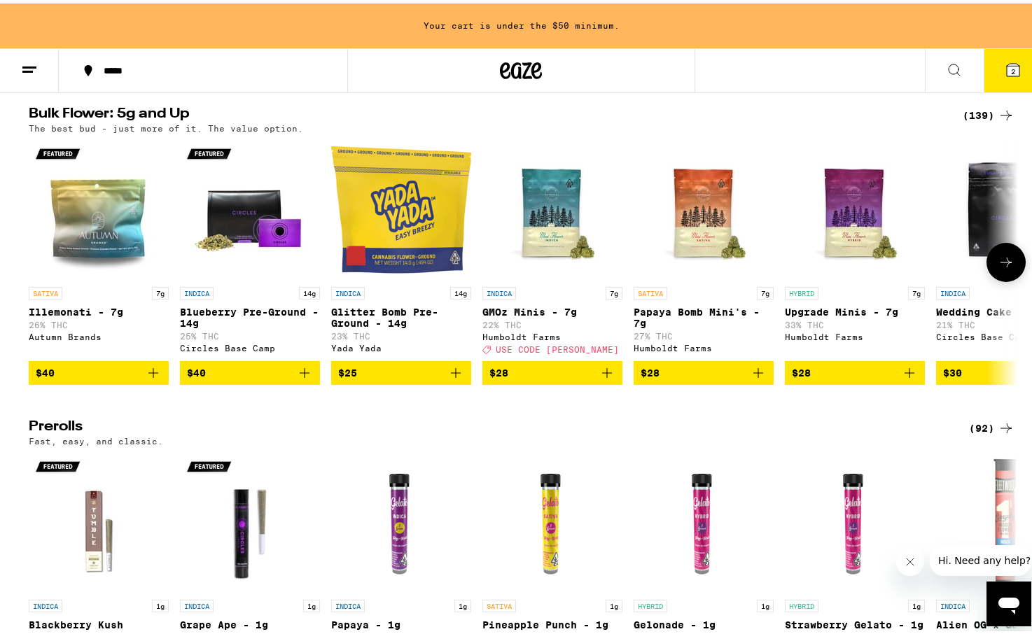
click at [997, 267] on icon at bounding box center [1005, 259] width 17 height 17
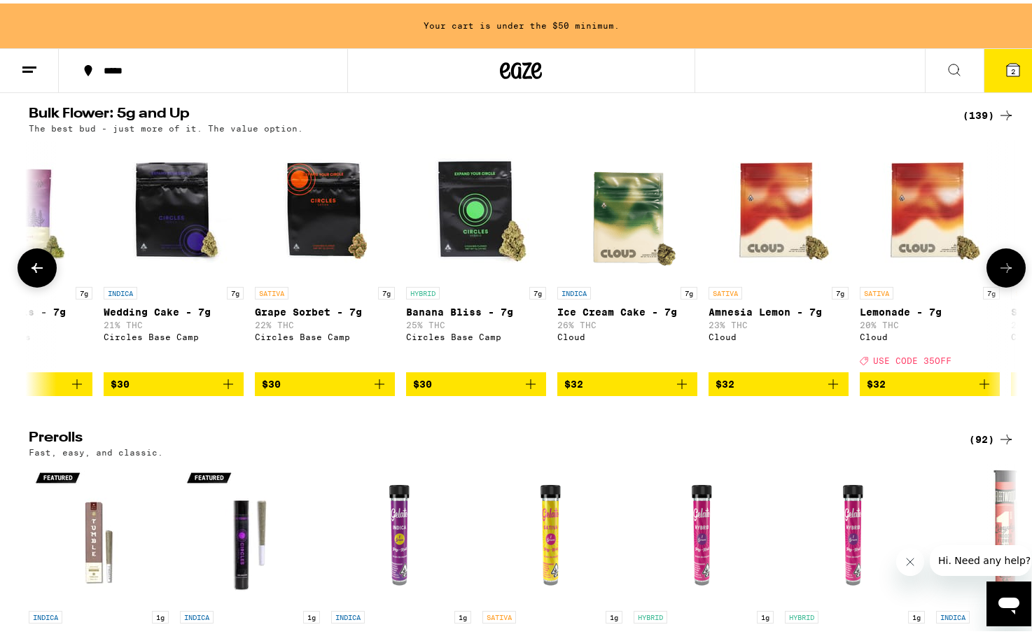
scroll to position [0, 833]
click at [996, 284] on button at bounding box center [1005, 264] width 39 height 39
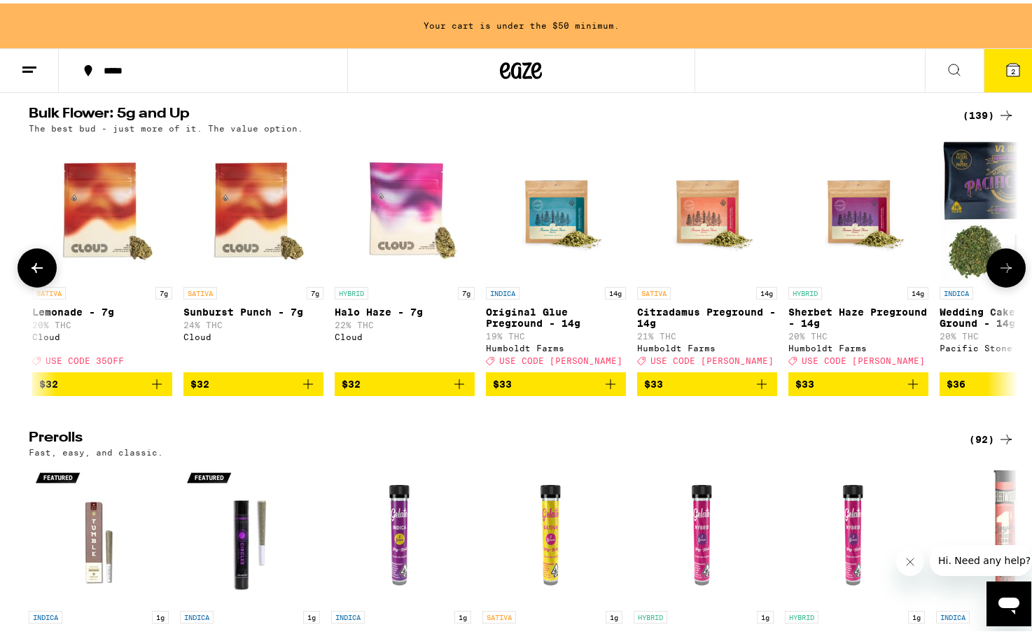
scroll to position [0, 1666]
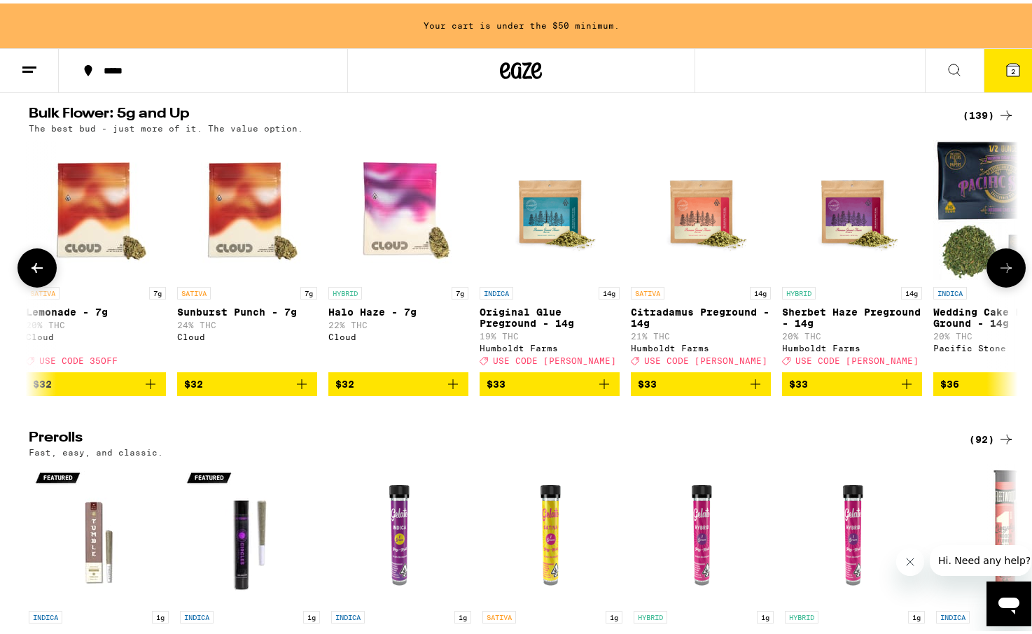
click at [1001, 269] on icon at bounding box center [1005, 265] width 11 height 10
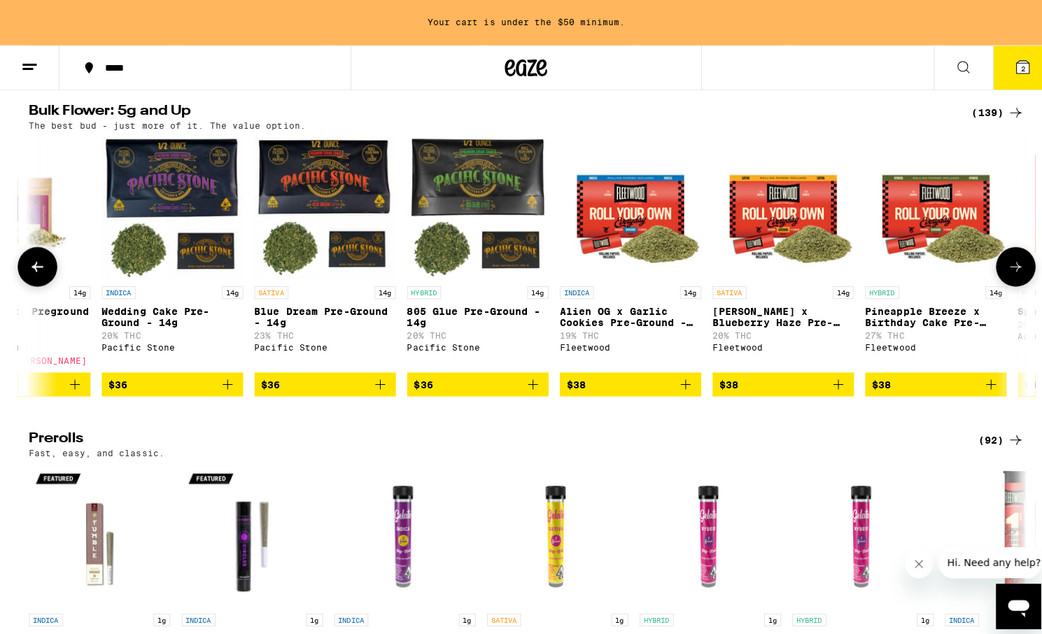
scroll to position [0, 2499]
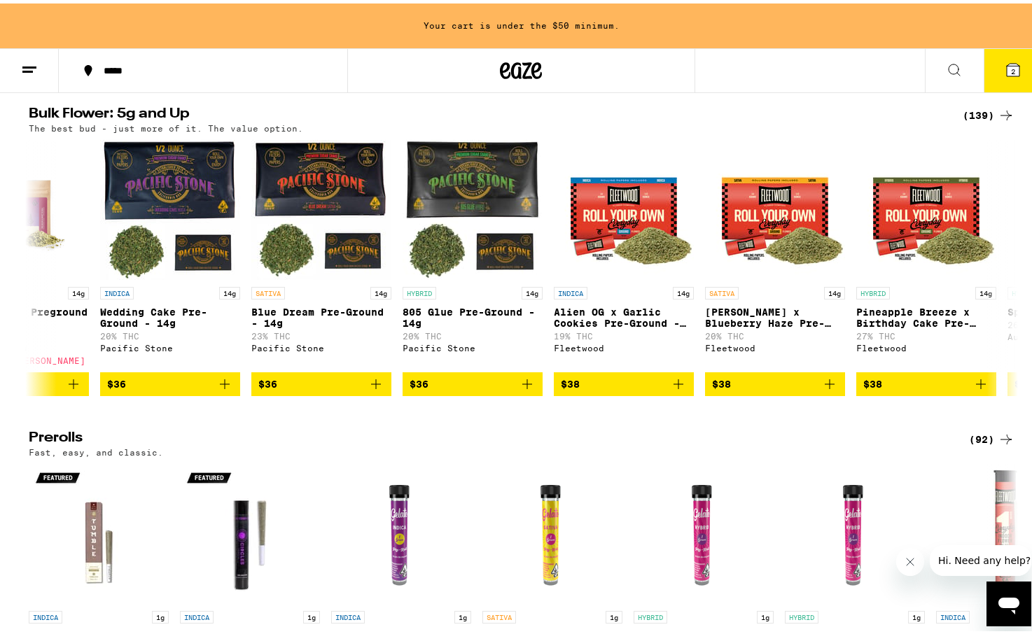
click at [1011, 67] on span "2" at bounding box center [1013, 68] width 4 height 8
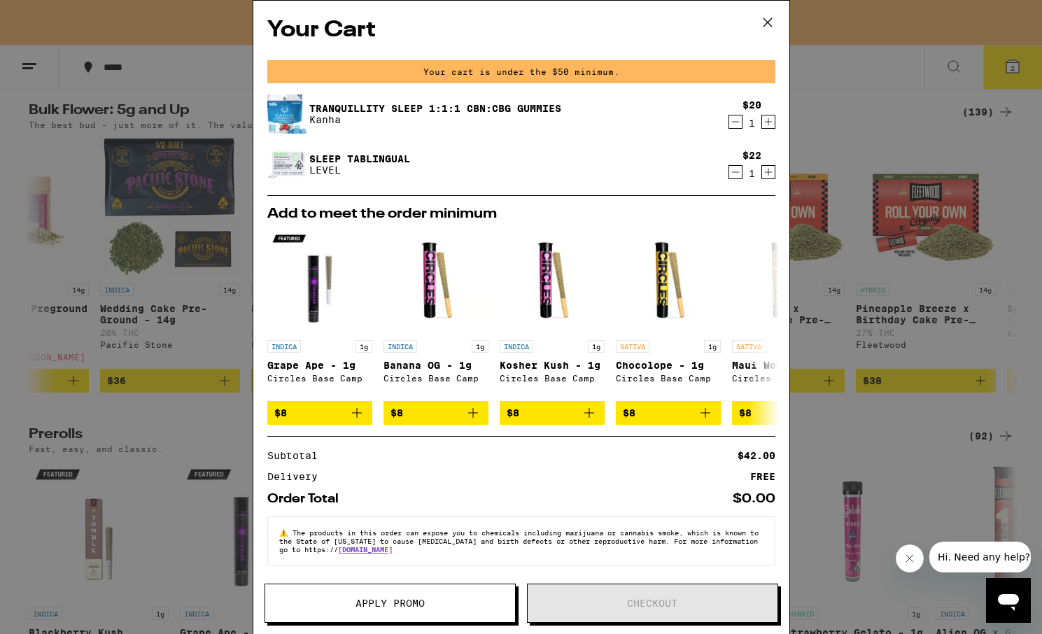
click at [418, 605] on span "Apply Promo" at bounding box center [390, 603] width 69 height 10
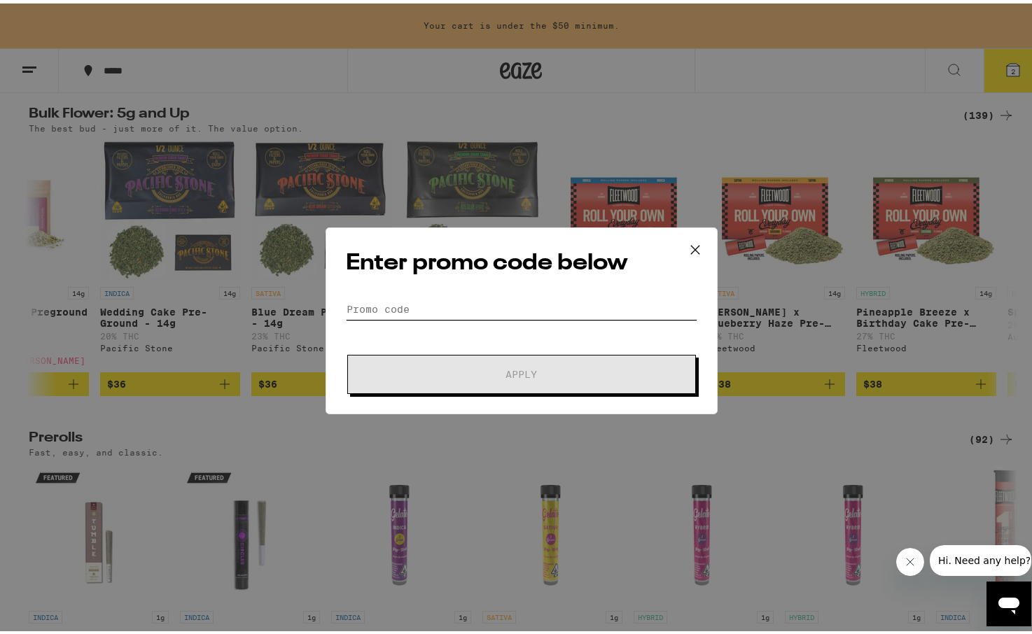
click at [398, 307] on input "Promo Code" at bounding box center [521, 305] width 351 height 21
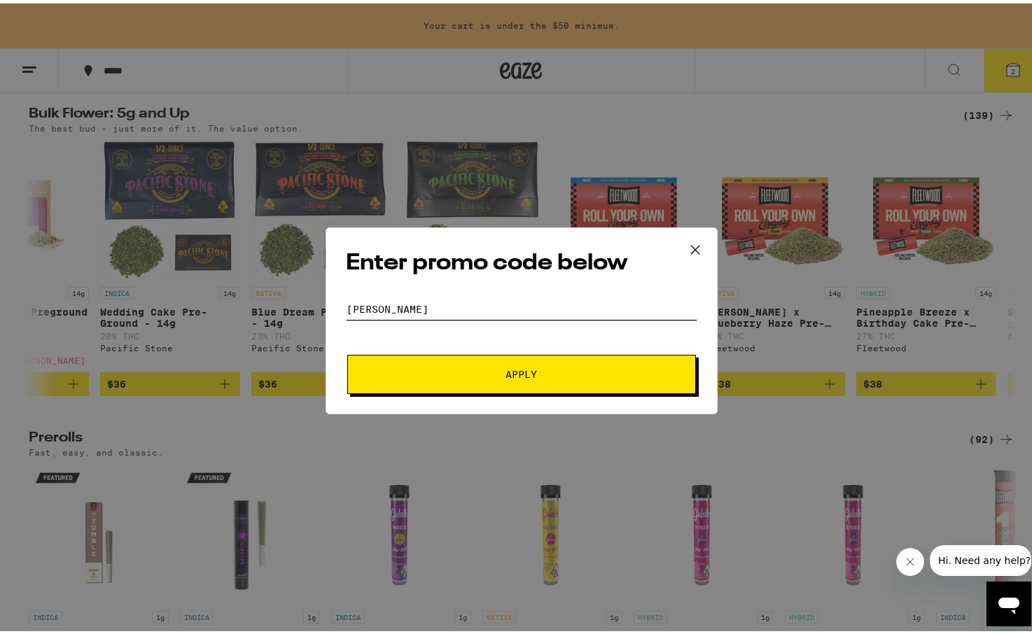
type input "[PERSON_NAME]"
click at [496, 367] on span "Apply" at bounding box center [521, 371] width 252 height 10
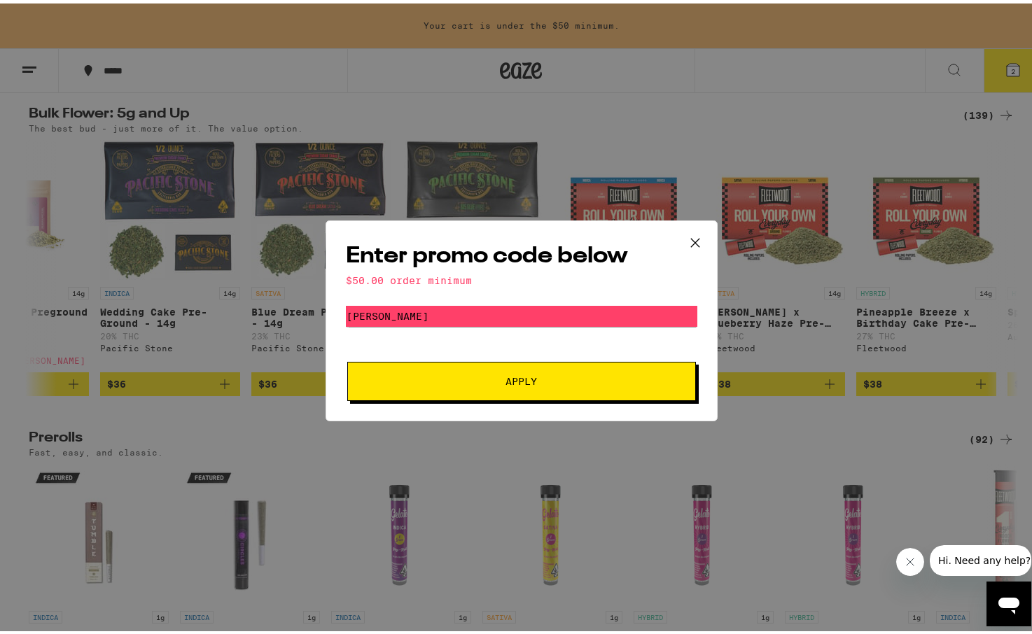
click at [686, 239] on icon at bounding box center [695, 239] width 21 height 21
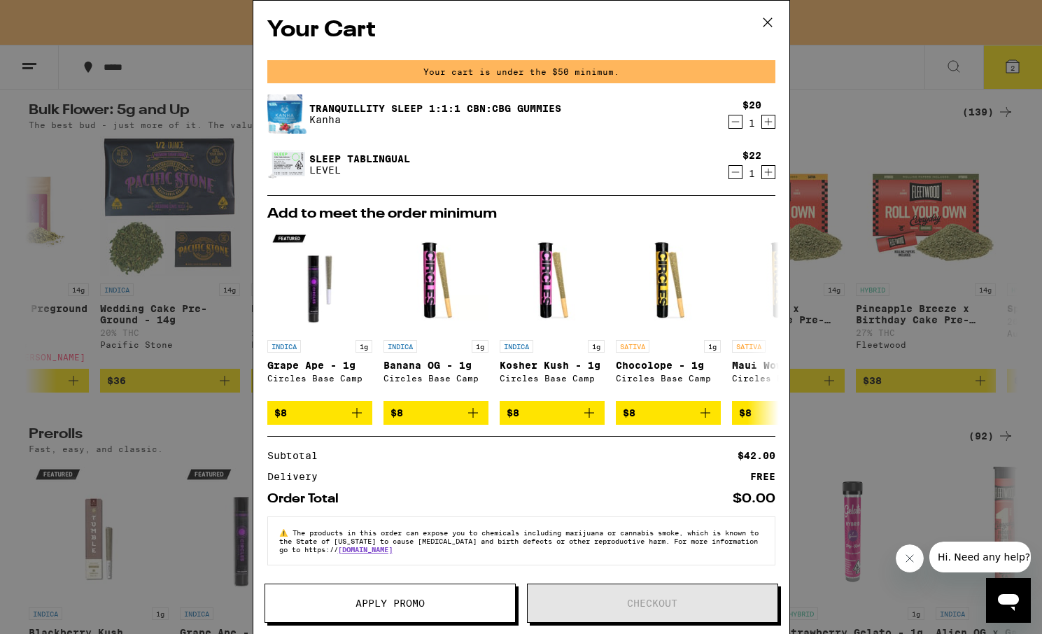
click at [763, 24] on icon at bounding box center [767, 22] width 21 height 21
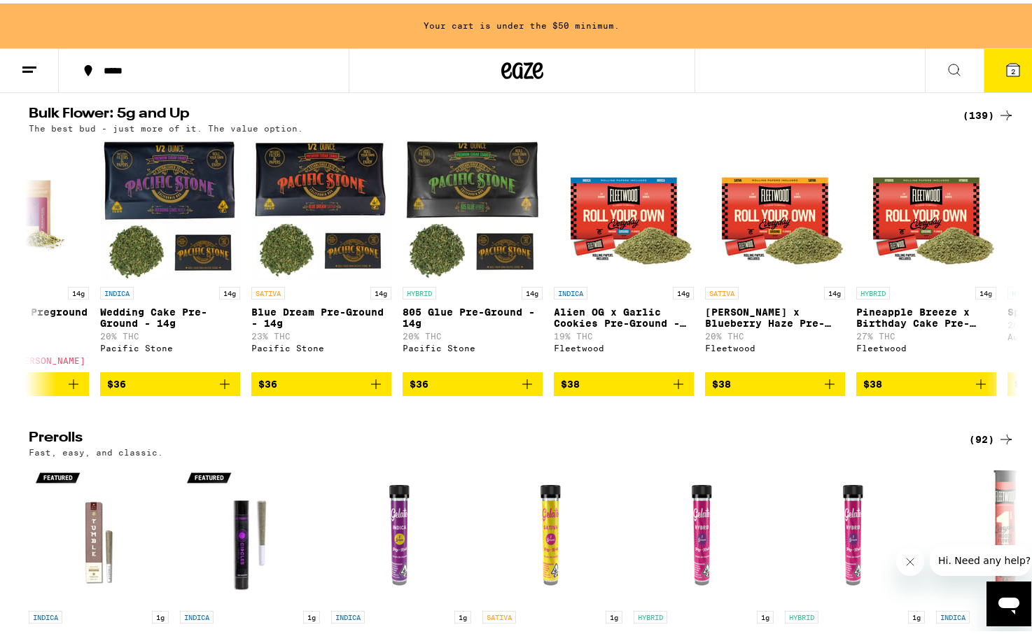
scroll to position [0, 2499]
click at [36, 273] on icon at bounding box center [37, 264] width 17 height 17
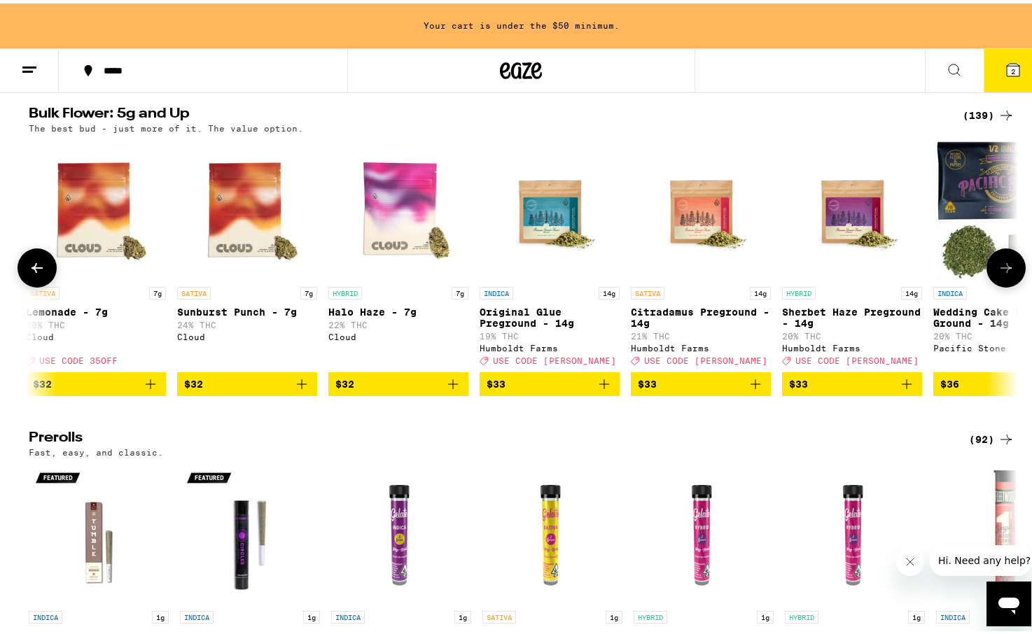
click at [36, 273] on icon at bounding box center [37, 264] width 17 height 17
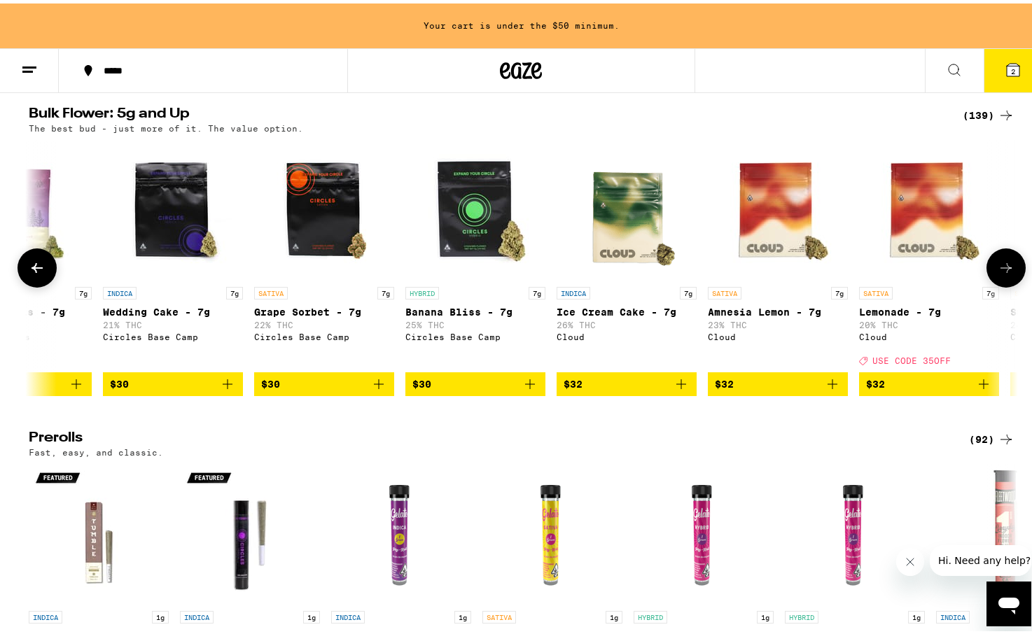
click at [36, 273] on icon at bounding box center [37, 264] width 17 height 17
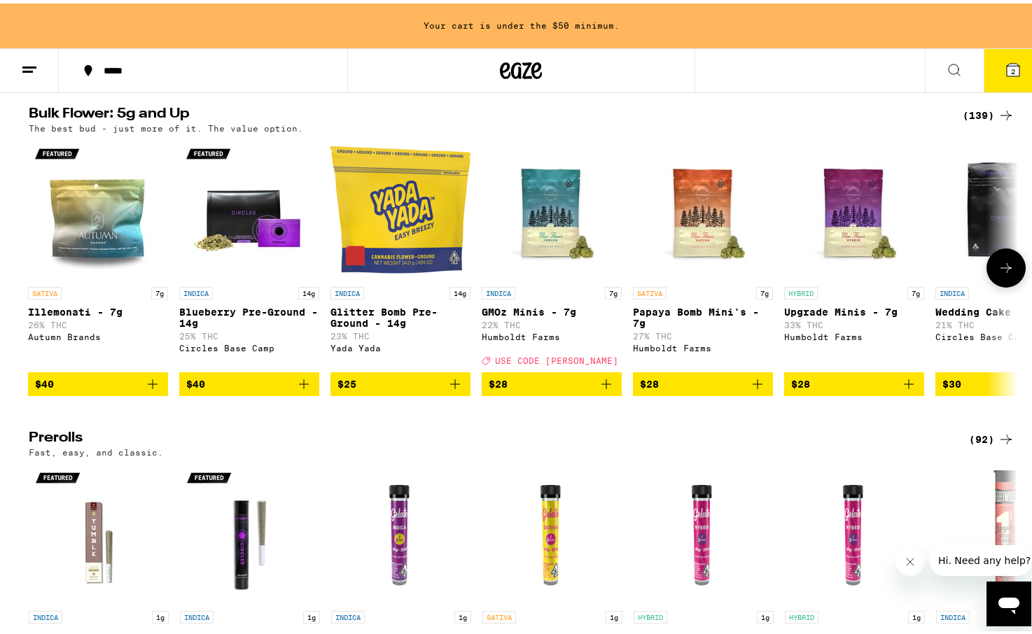
scroll to position [0, 0]
click at [36, 284] on div at bounding box center [36, 264] width 39 height 39
click at [997, 273] on icon at bounding box center [1005, 264] width 17 height 17
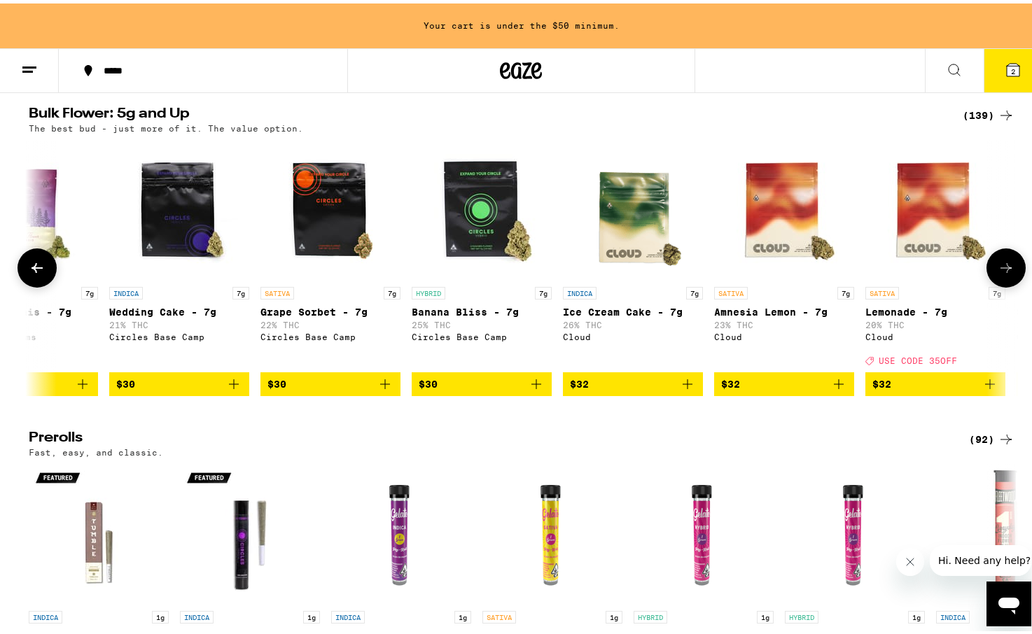
scroll to position [0, 833]
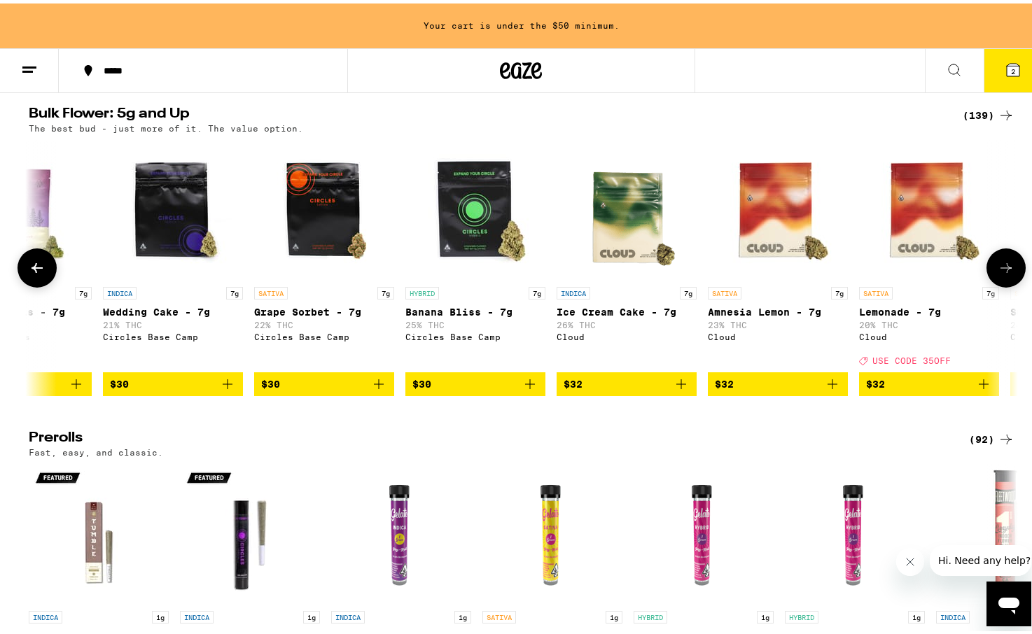
click at [29, 273] on icon at bounding box center [37, 264] width 17 height 17
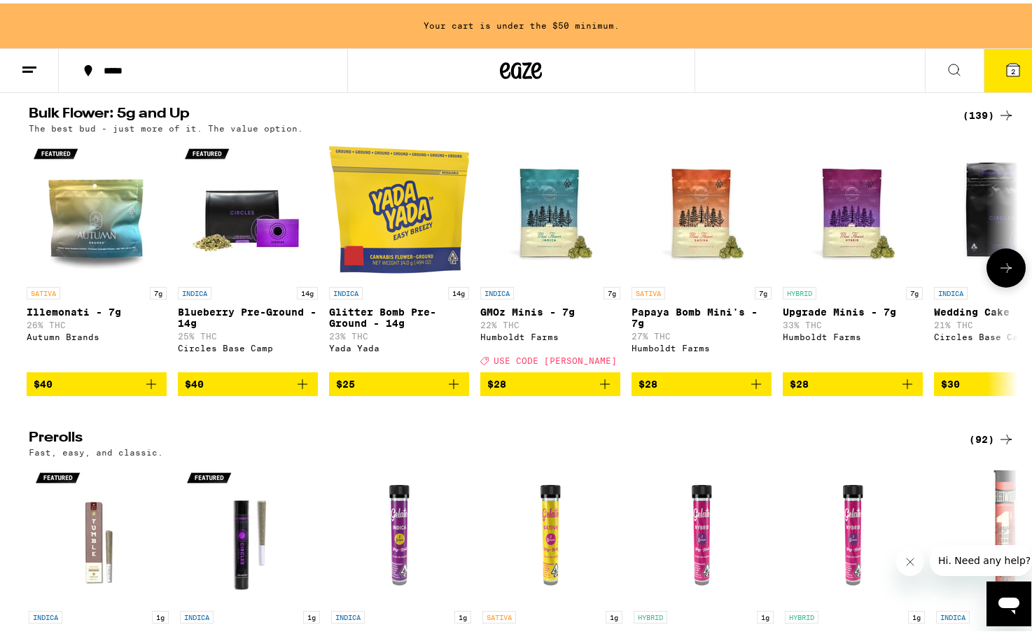
scroll to position [0, 0]
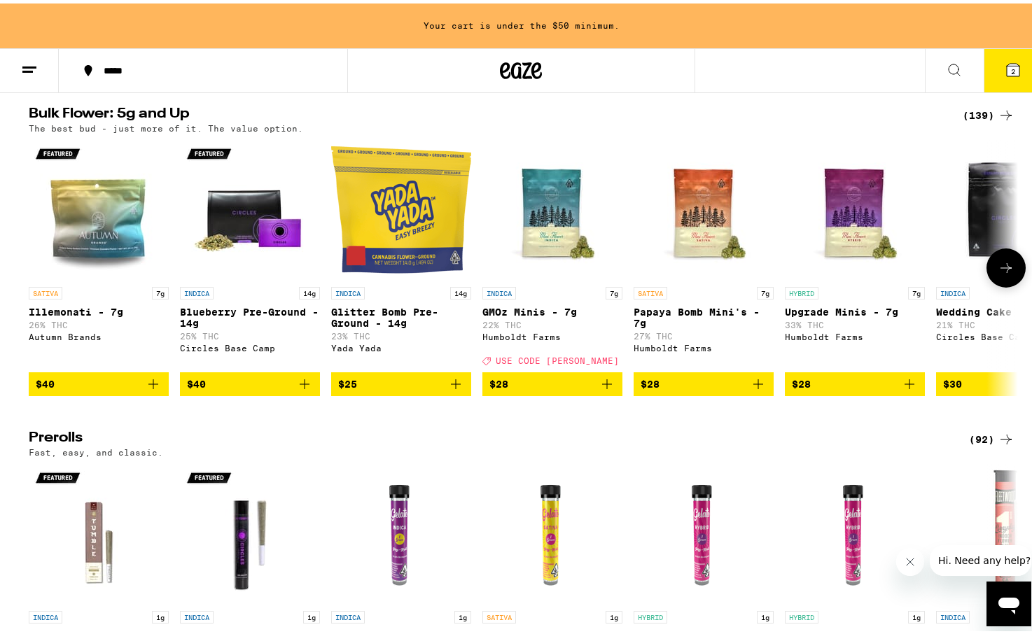
click at [811, 326] on p "33% THC" at bounding box center [855, 321] width 140 height 9
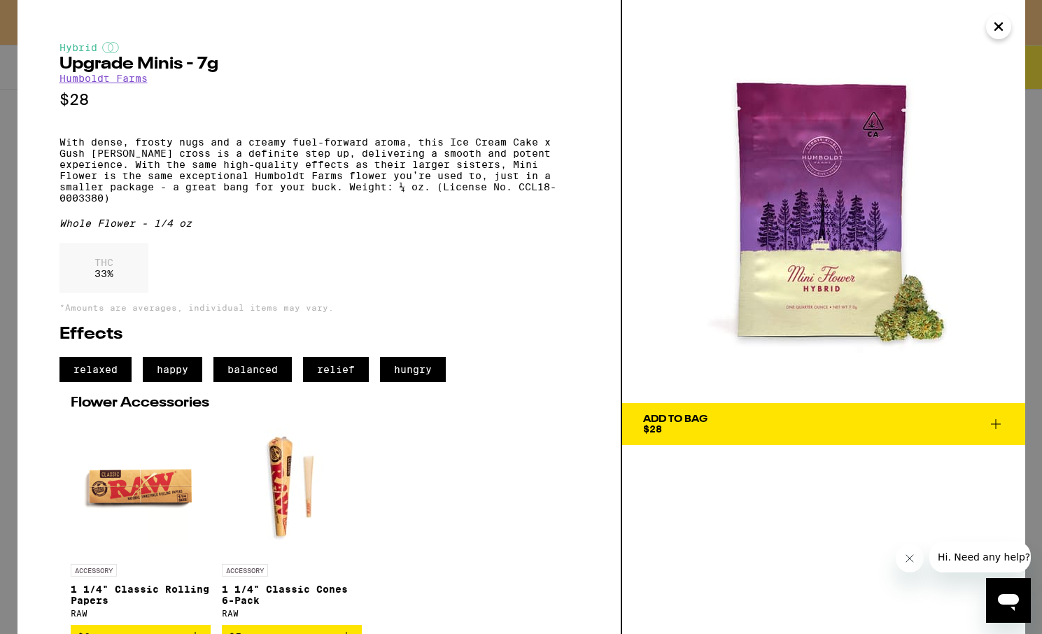
click at [997, 423] on icon at bounding box center [996, 424] width 17 height 17
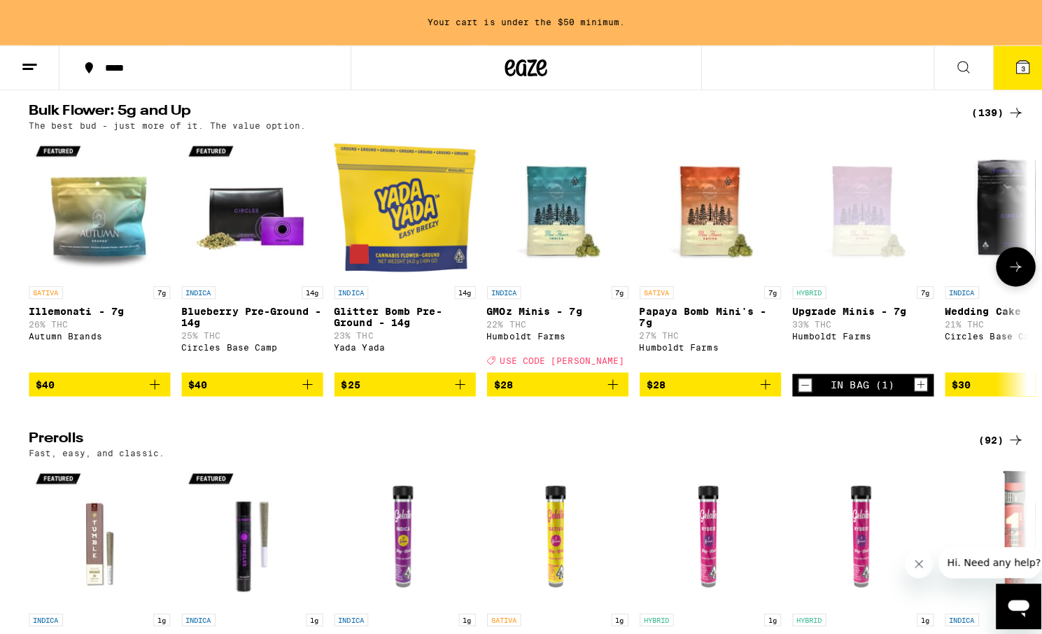
scroll to position [402, 0]
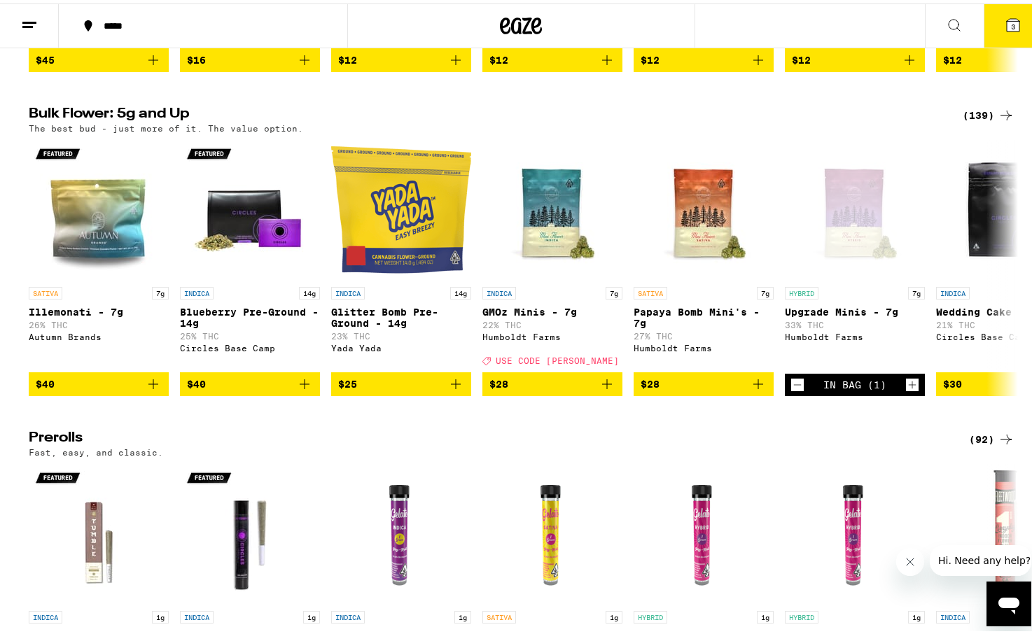
click at [1009, 29] on icon at bounding box center [1012, 21] width 17 height 17
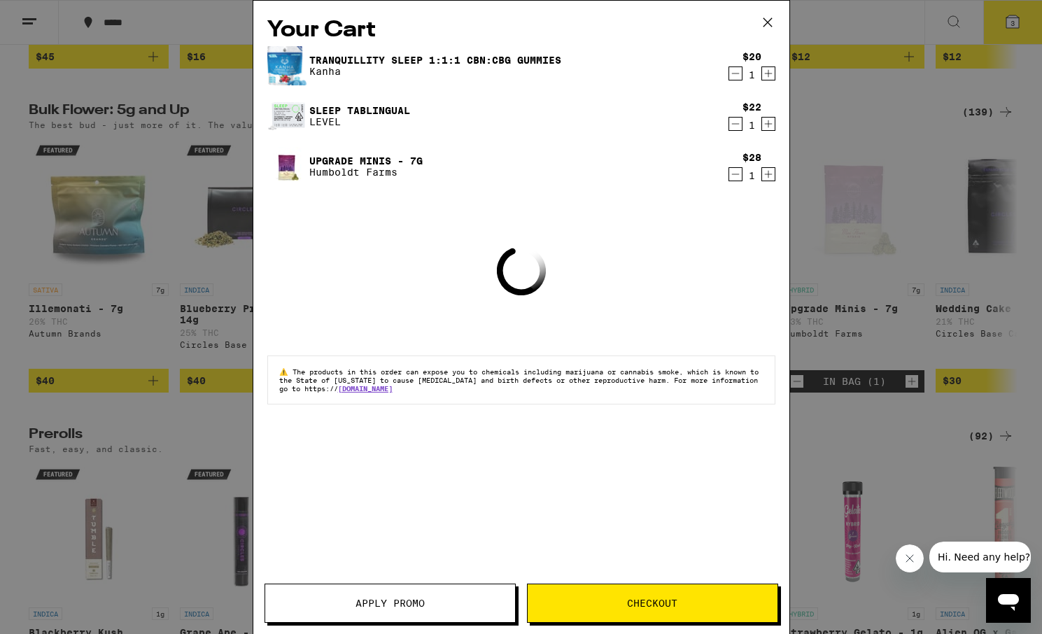
click at [391, 598] on span "Apply Promo" at bounding box center [390, 603] width 69 height 10
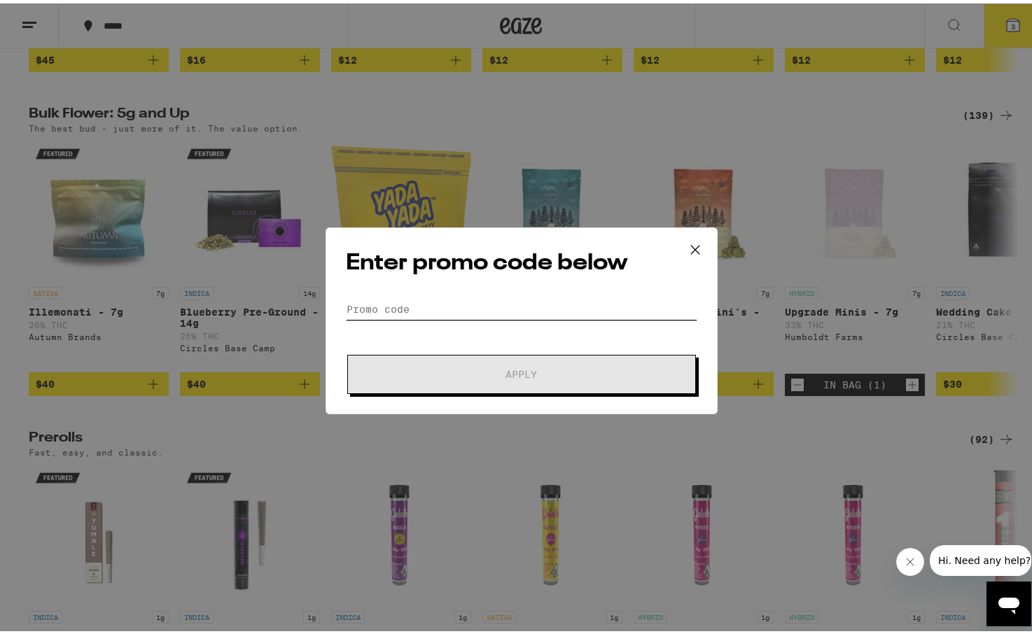
click at [402, 308] on input "Promo Code" at bounding box center [521, 305] width 351 height 21
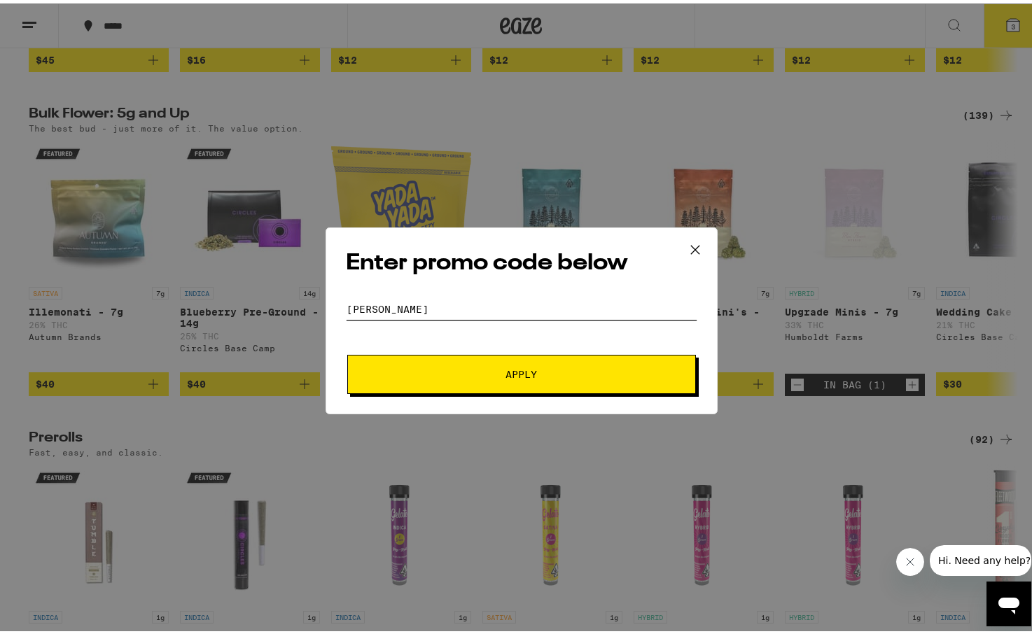
type input "[PERSON_NAME]"
click at [460, 374] on span "Apply" at bounding box center [521, 371] width 252 height 10
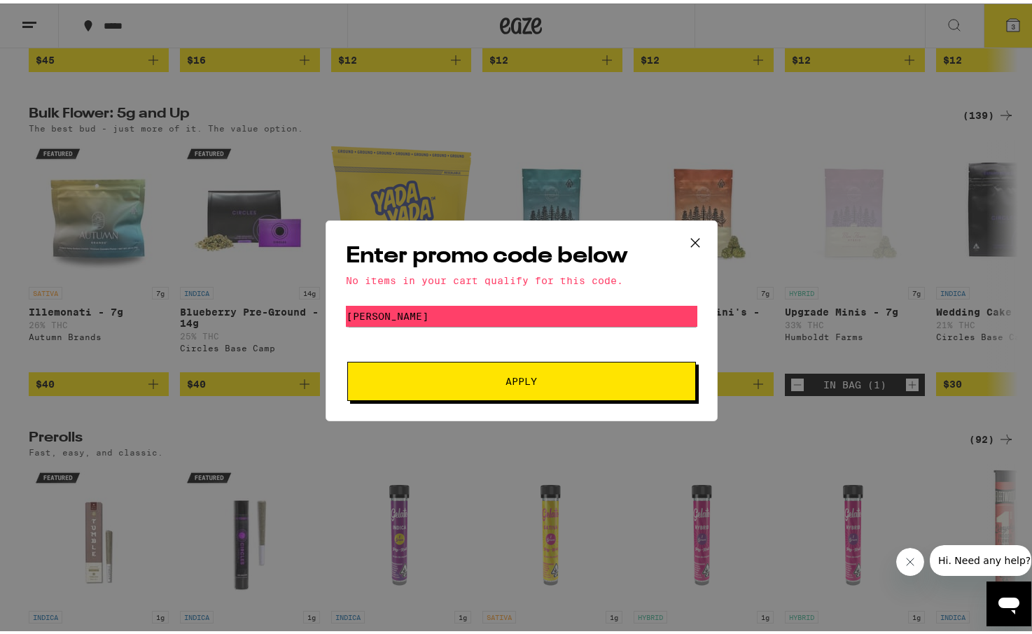
click at [685, 231] on icon at bounding box center [695, 239] width 21 height 21
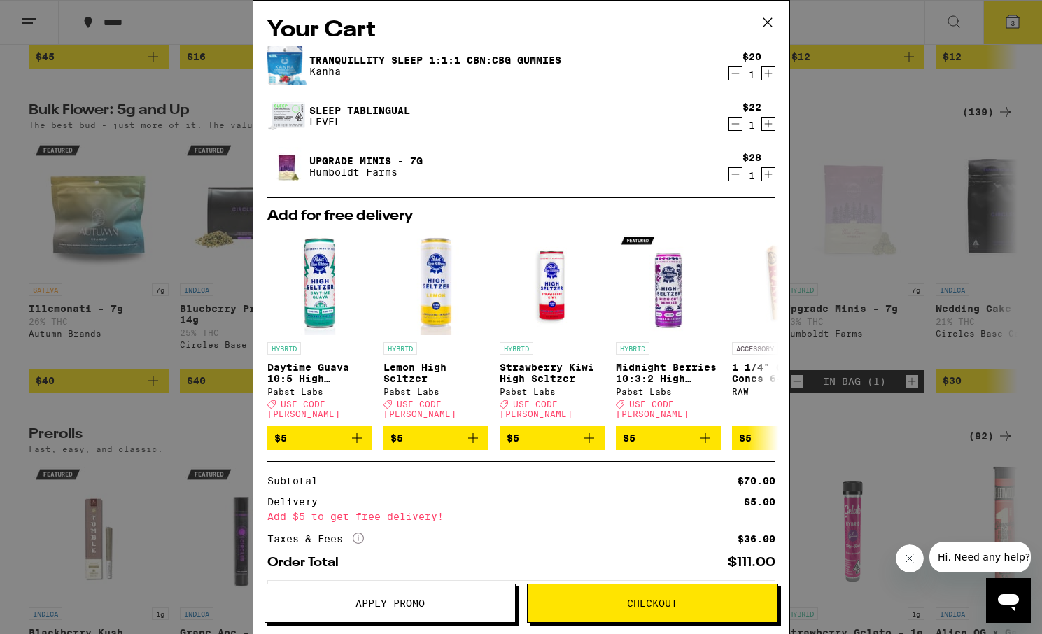
click at [729, 178] on icon "Decrement" at bounding box center [735, 174] width 13 height 17
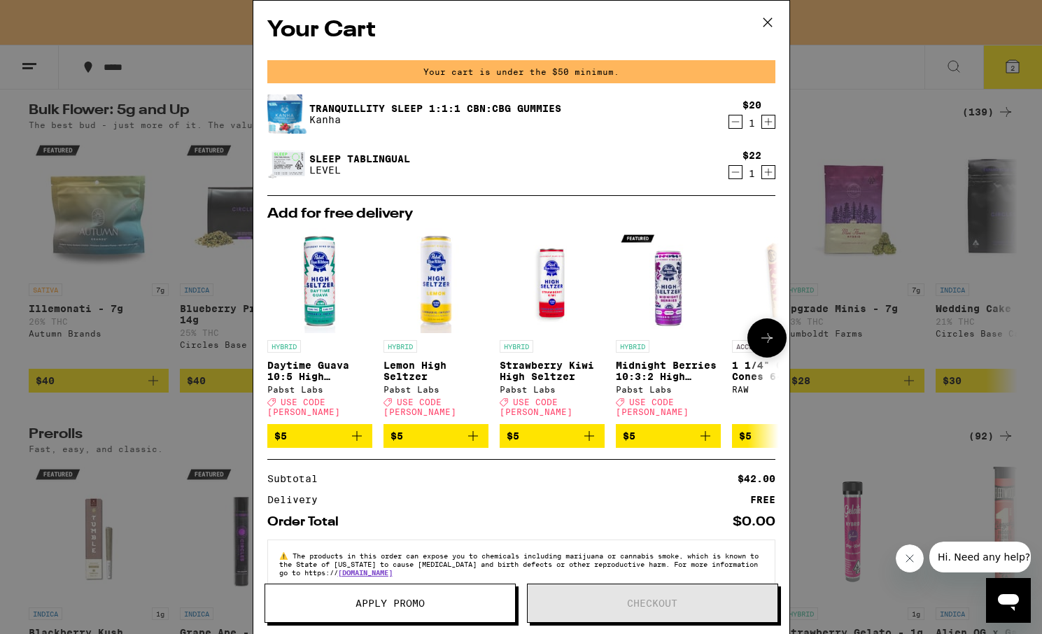
click at [357, 433] on icon "Add to bag" at bounding box center [357, 436] width 10 height 10
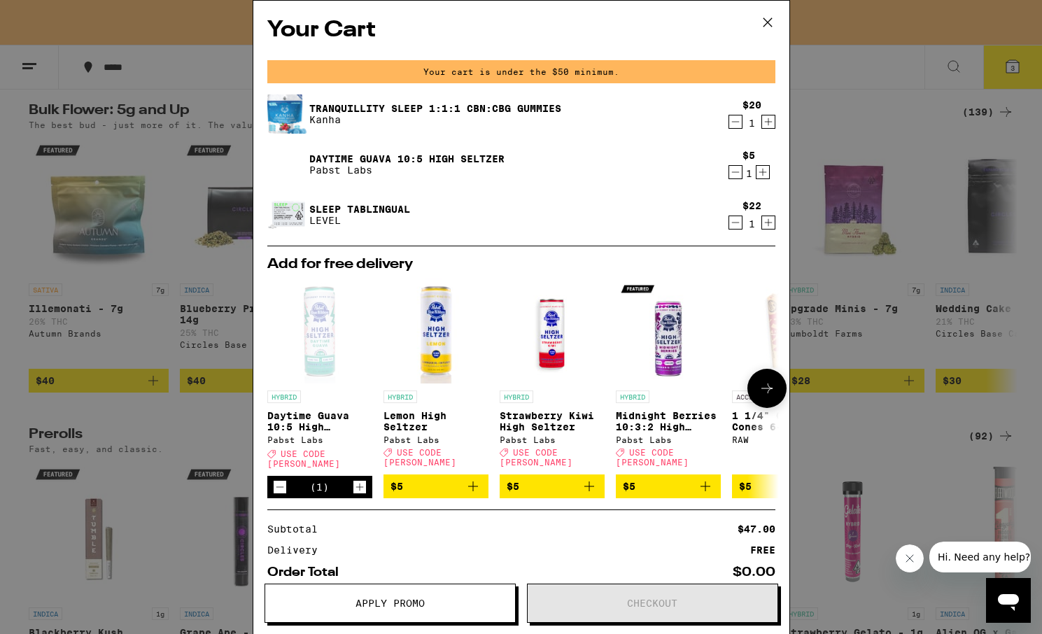
click at [759, 395] on icon at bounding box center [767, 388] width 17 height 17
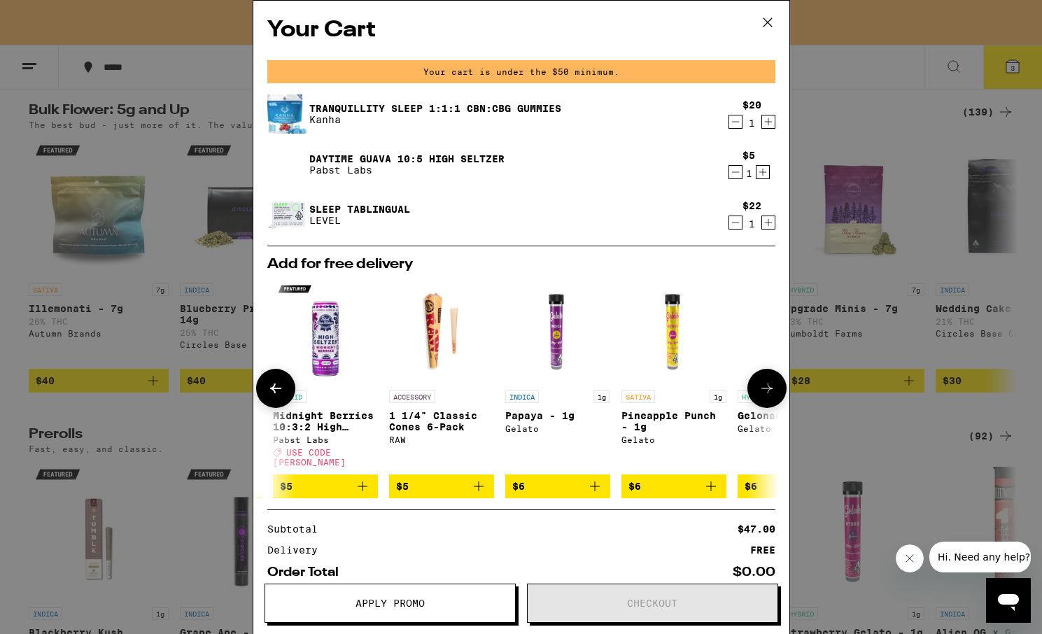
scroll to position [0, 345]
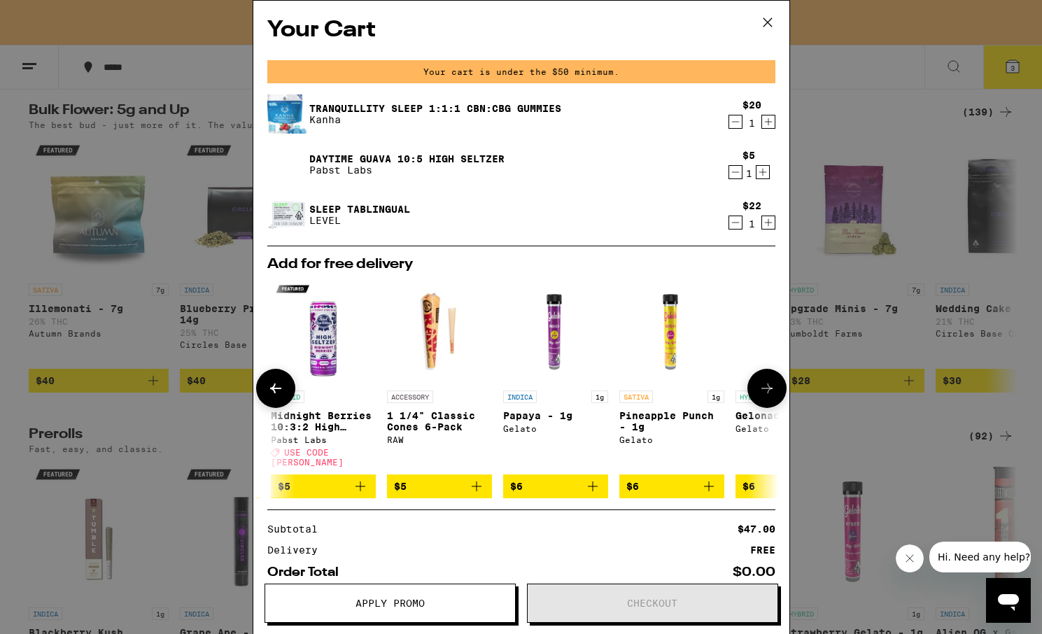
click at [363, 485] on icon "Add to bag" at bounding box center [360, 486] width 17 height 17
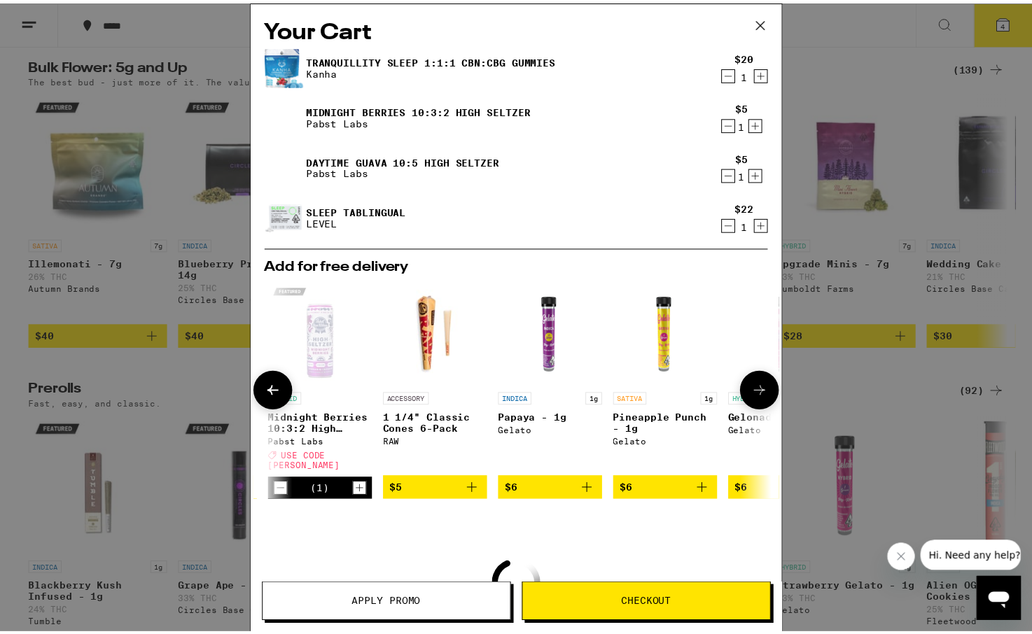
scroll to position [402, 0]
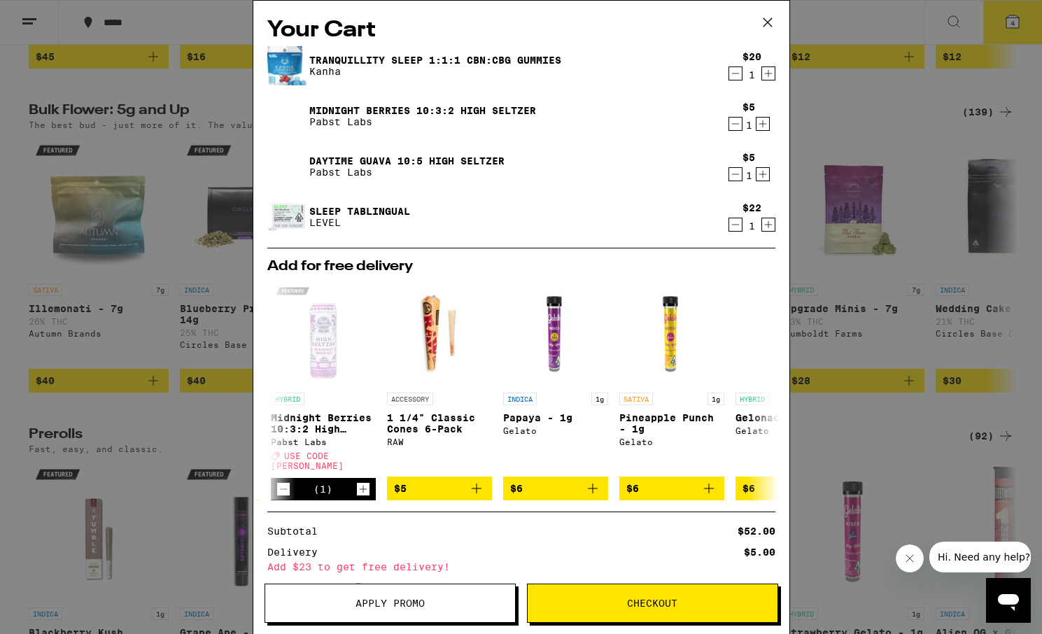
click at [384, 604] on span "Apply Promo" at bounding box center [390, 603] width 69 height 10
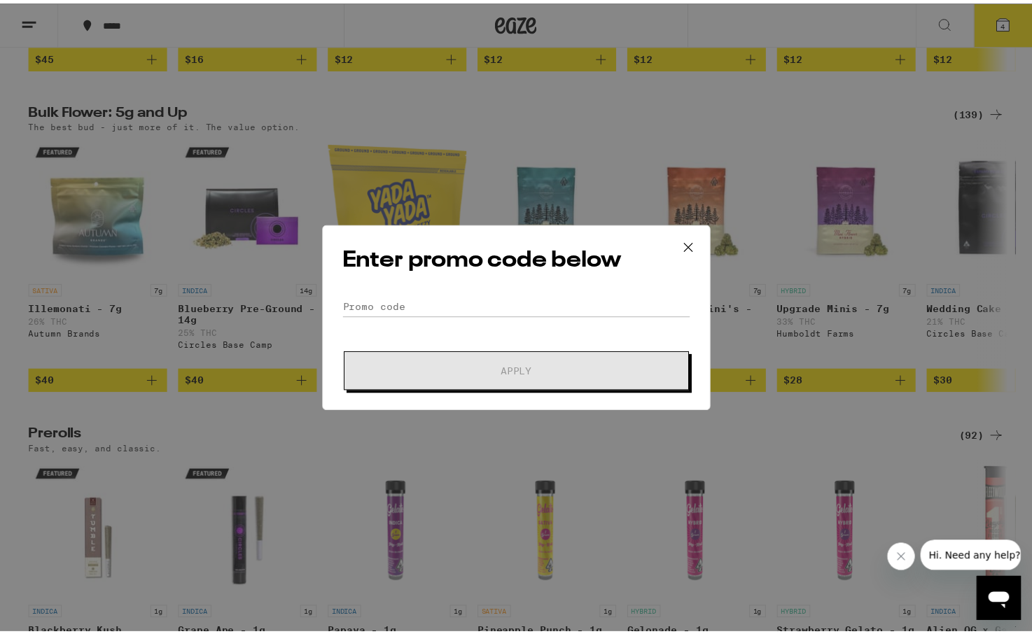
scroll to position [0, 345]
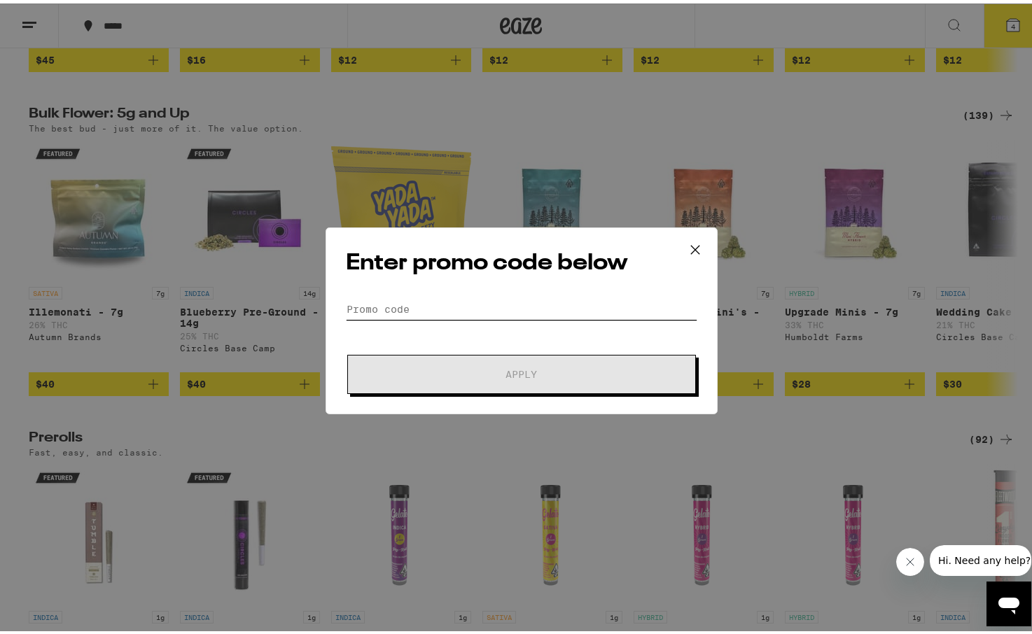
click at [421, 310] on input "Promo Code" at bounding box center [521, 305] width 351 height 21
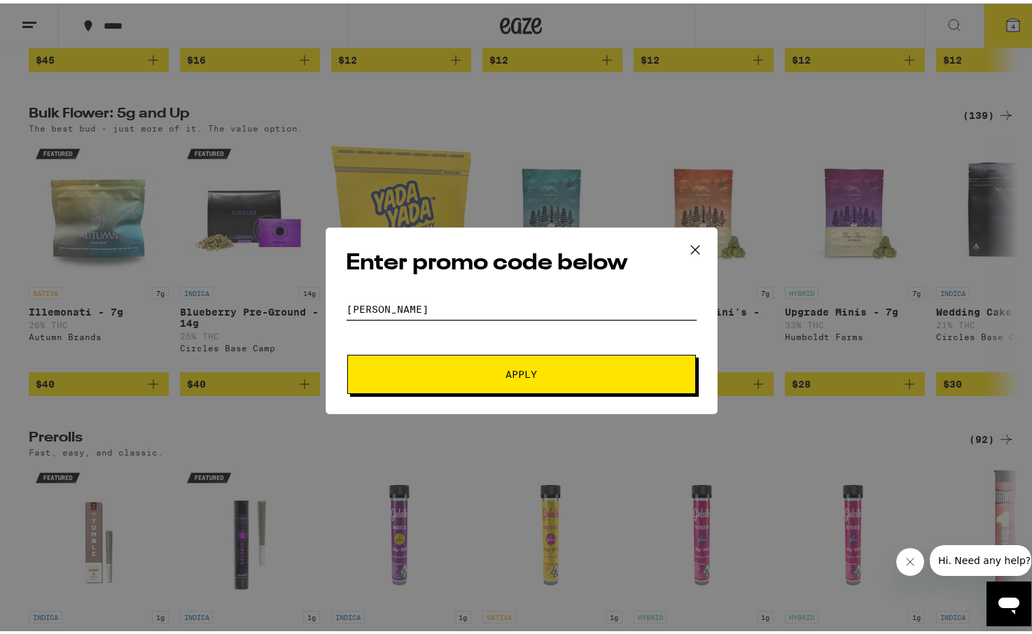
type input "[PERSON_NAME]"
click at [347, 351] on button "Apply" at bounding box center [521, 370] width 349 height 39
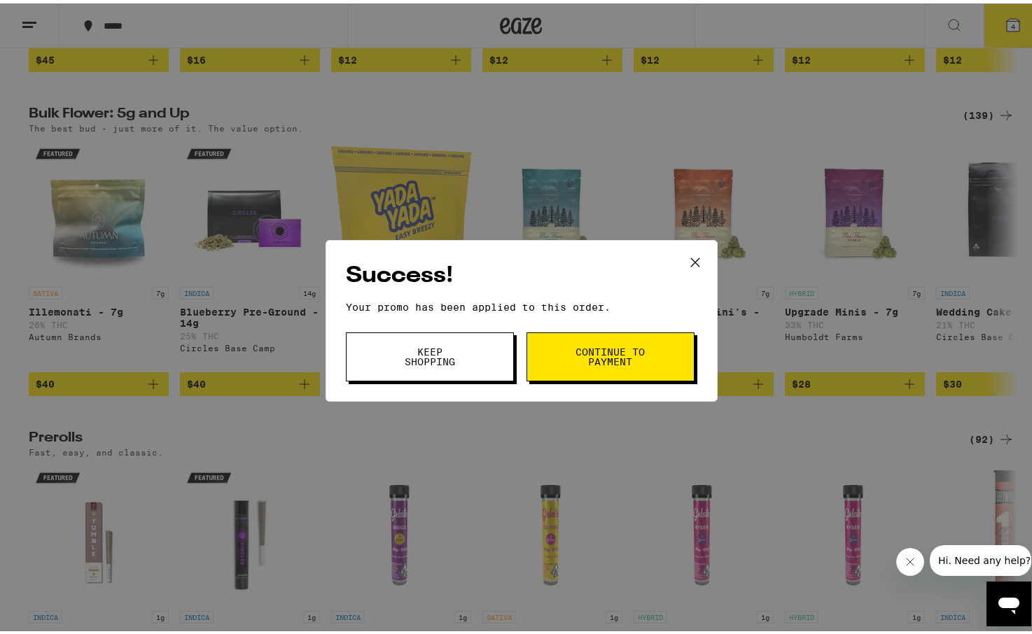
click at [589, 357] on span "Continue to payment" at bounding box center [610, 354] width 71 height 20
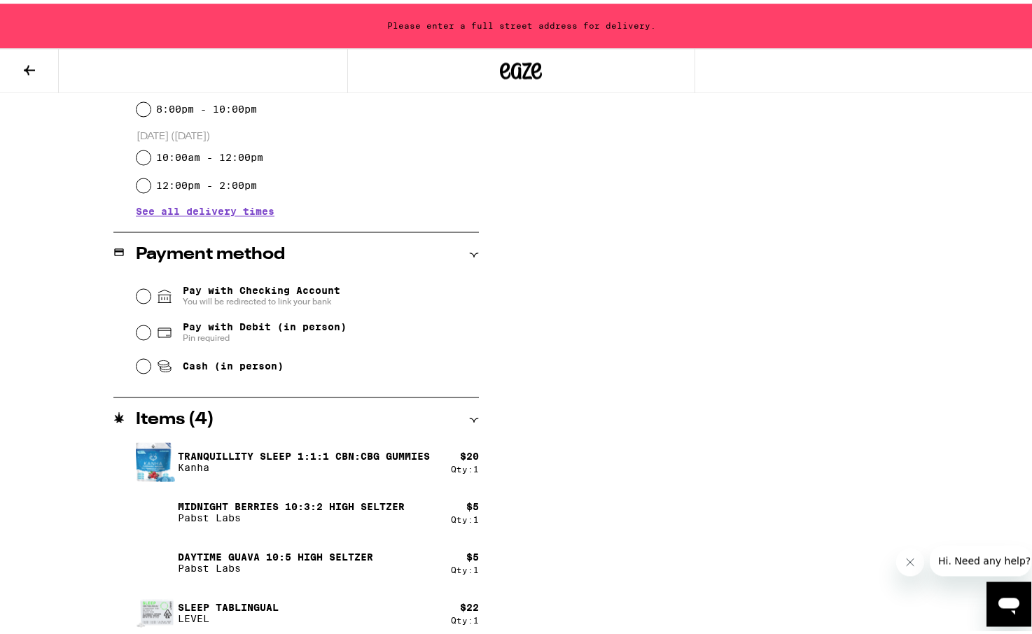
scroll to position [470, 0]
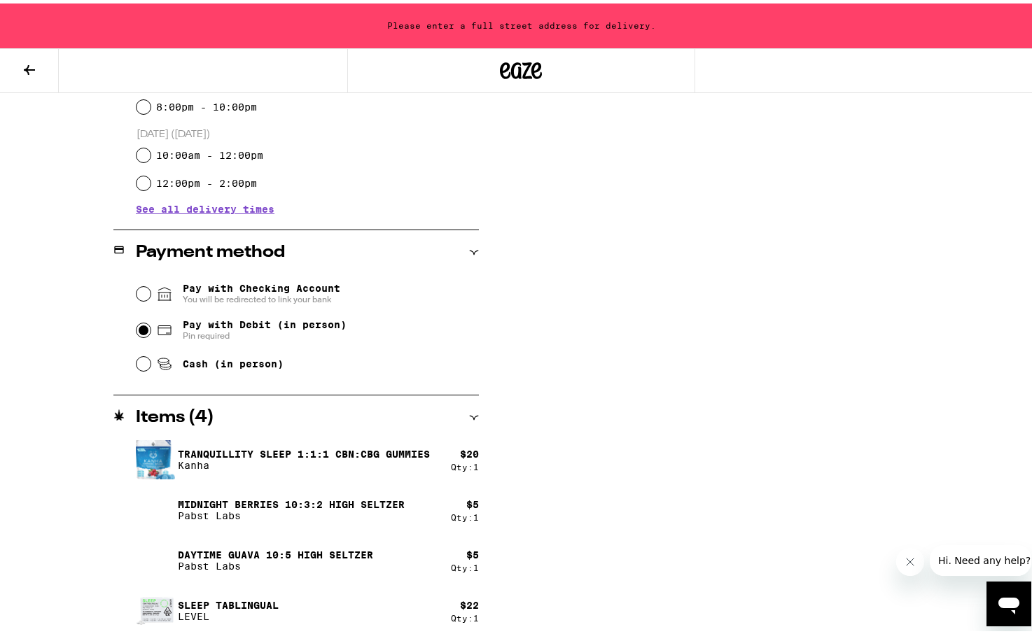
click at [137, 331] on input "Pay with Debit (in person) Pin required" at bounding box center [143, 327] width 14 height 14
radio input "true"
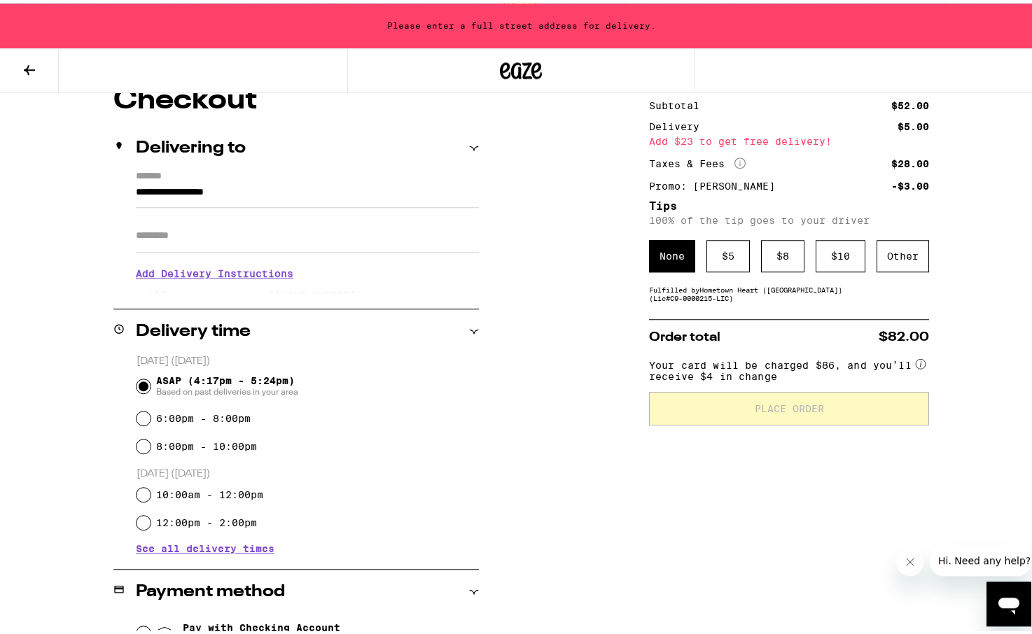
scroll to position [123, 0]
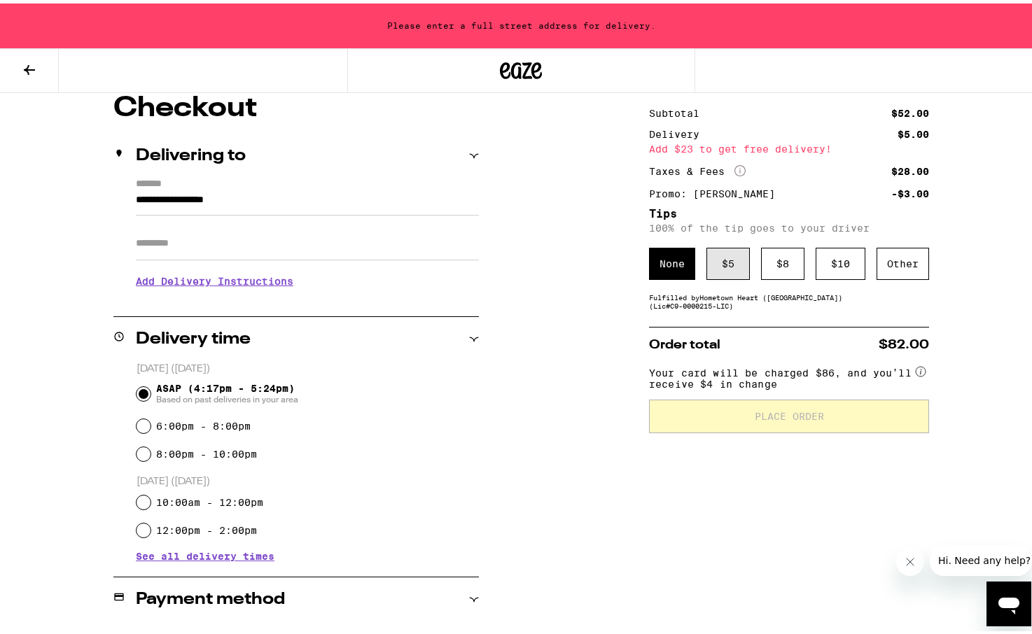
click at [725, 270] on div "$ 5" at bounding box center [727, 260] width 43 height 32
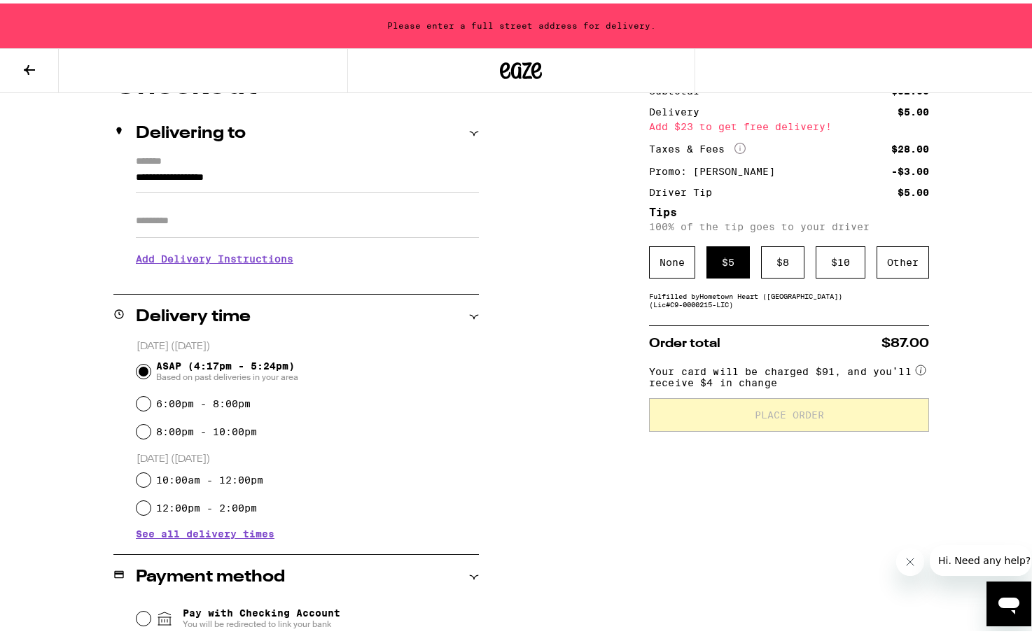
scroll to position [0, 0]
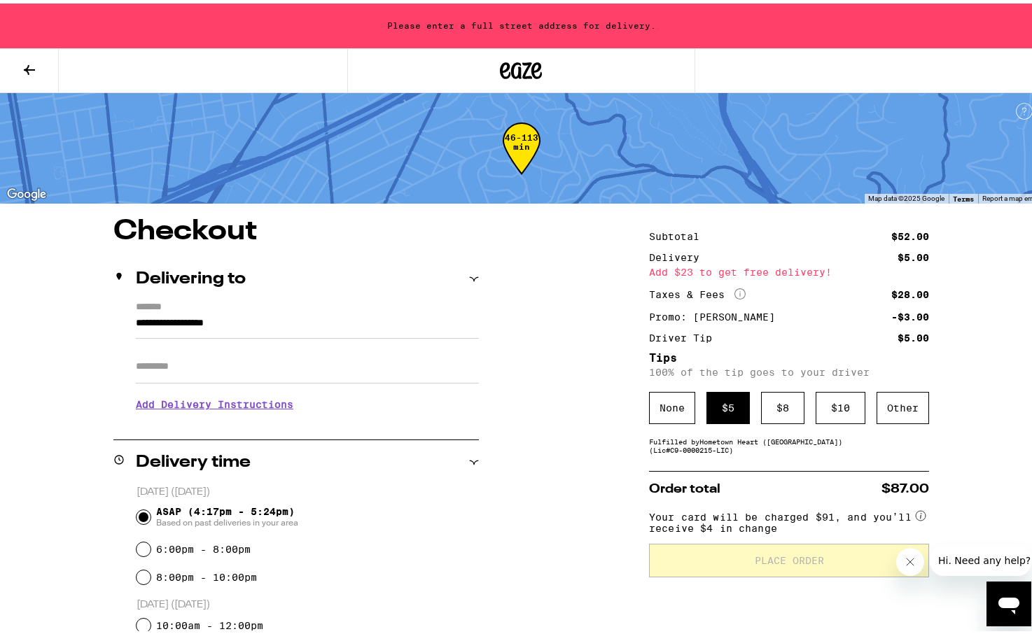
click at [199, 316] on input "**********" at bounding box center [307, 323] width 343 height 24
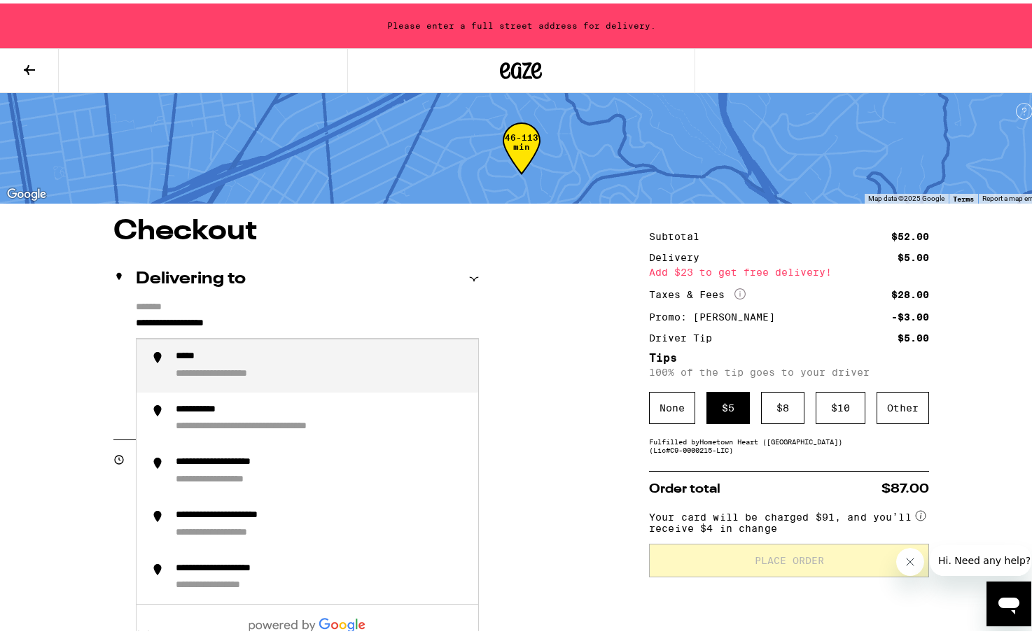
click at [175, 301] on label "*******" at bounding box center [307, 304] width 343 height 13
click at [175, 311] on input "**********" at bounding box center [307, 323] width 343 height 24
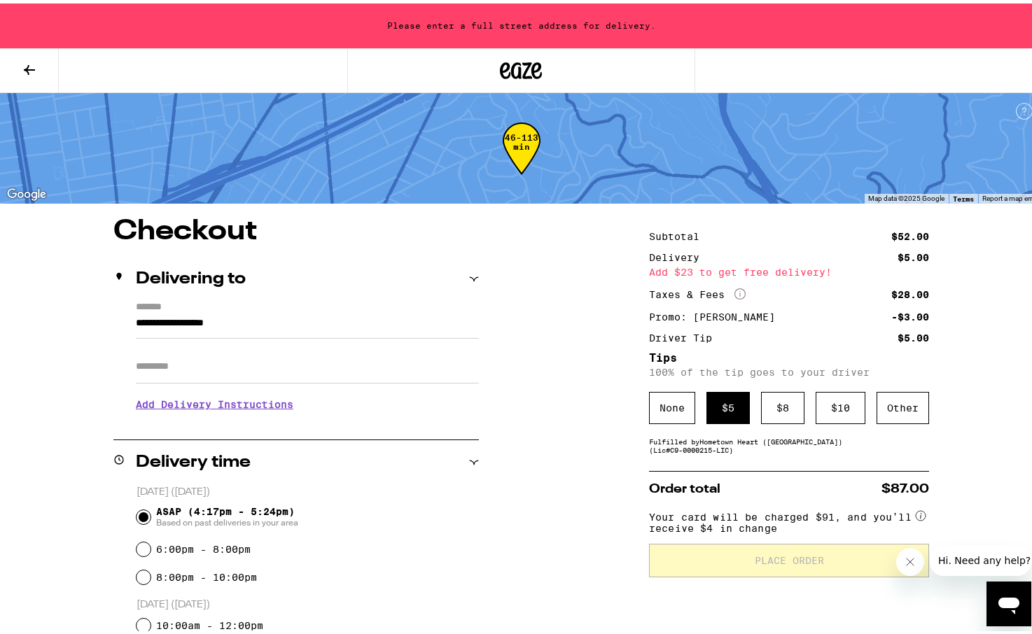
click at [167, 363] on input "Apt/Suite" at bounding box center [307, 363] width 343 height 34
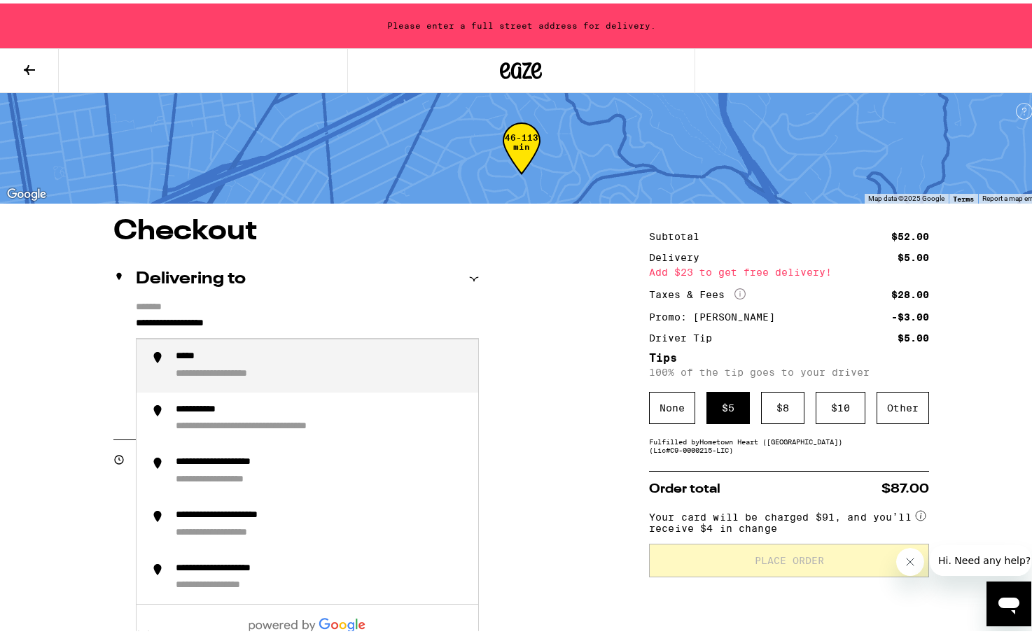
drag, startPoint x: 286, startPoint y: 326, endPoint x: 114, endPoint y: 319, distance: 171.6
click at [136, 319] on input "**********" at bounding box center [307, 323] width 343 height 24
click at [222, 367] on div "**********" at bounding box center [211, 371] width 70 height 13
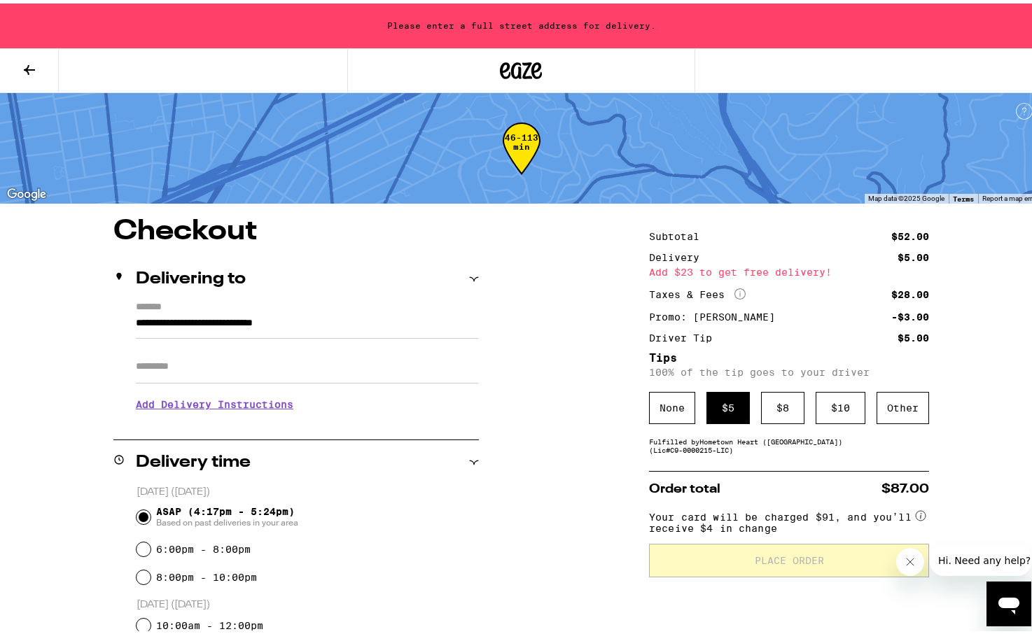
type input "**********"
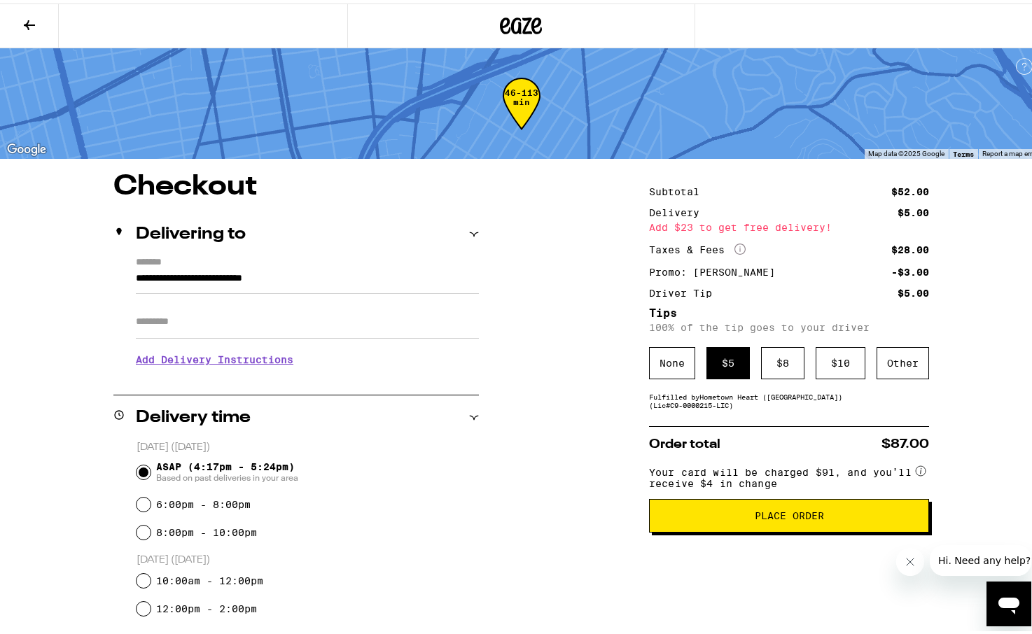
click at [807, 517] on span "Place Order" at bounding box center [789, 512] width 69 height 10
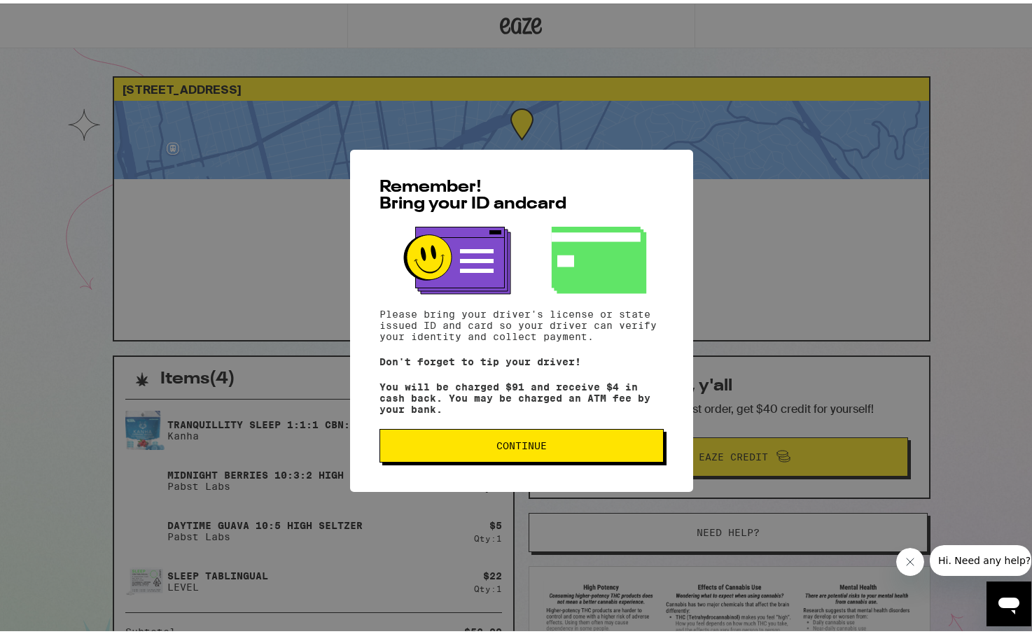
click at [542, 447] on span "Continue" at bounding box center [521, 442] width 260 height 10
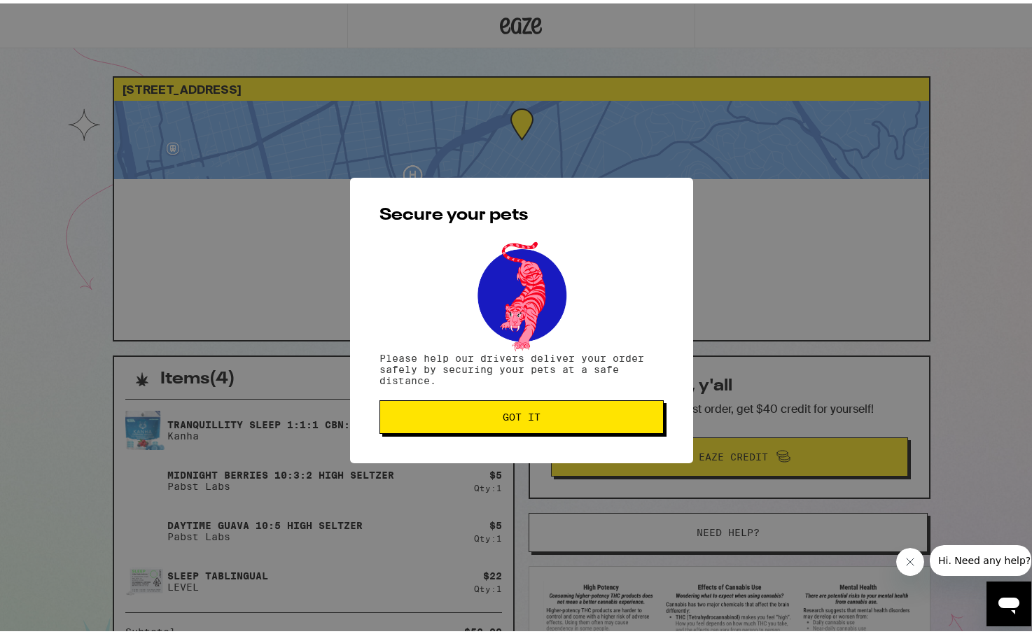
click at [507, 416] on span "Got it" at bounding box center [522, 414] width 38 height 10
